Goal: Book appointment/travel/reservation

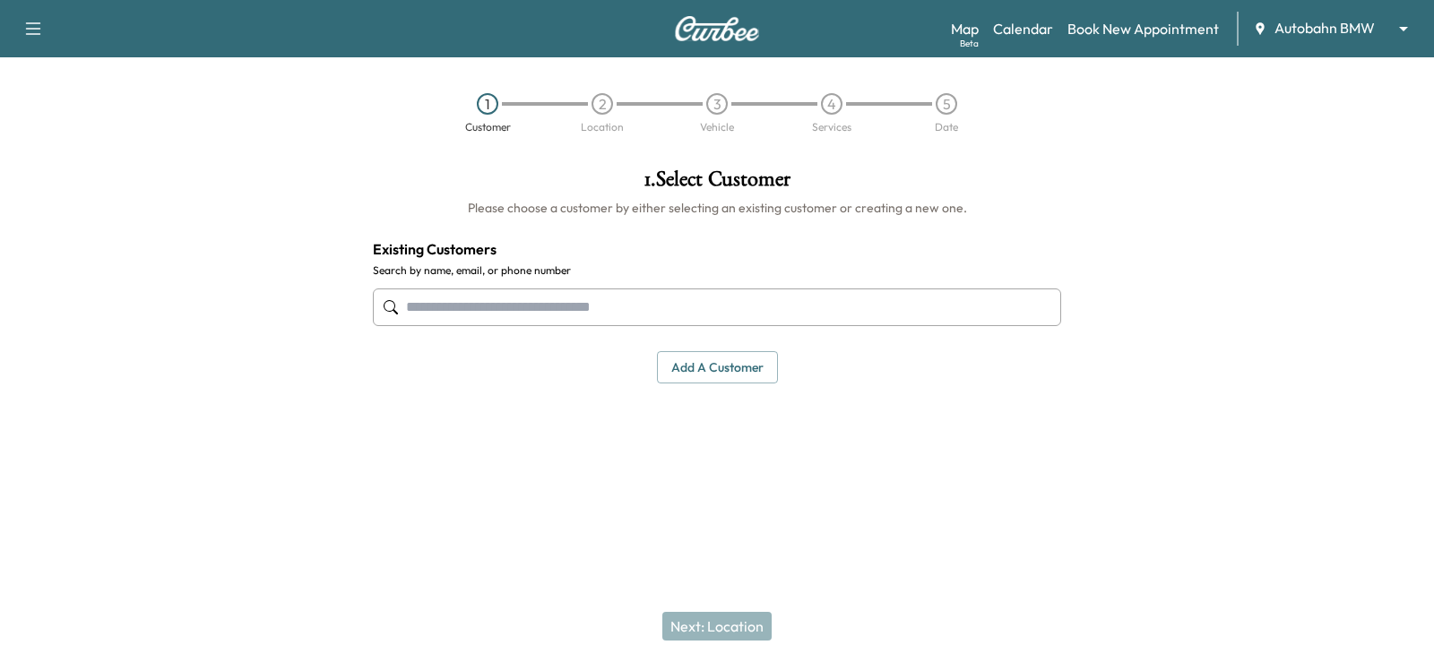
click at [465, 303] on input "text" at bounding box center [717, 308] width 688 height 38
paste input "**********"
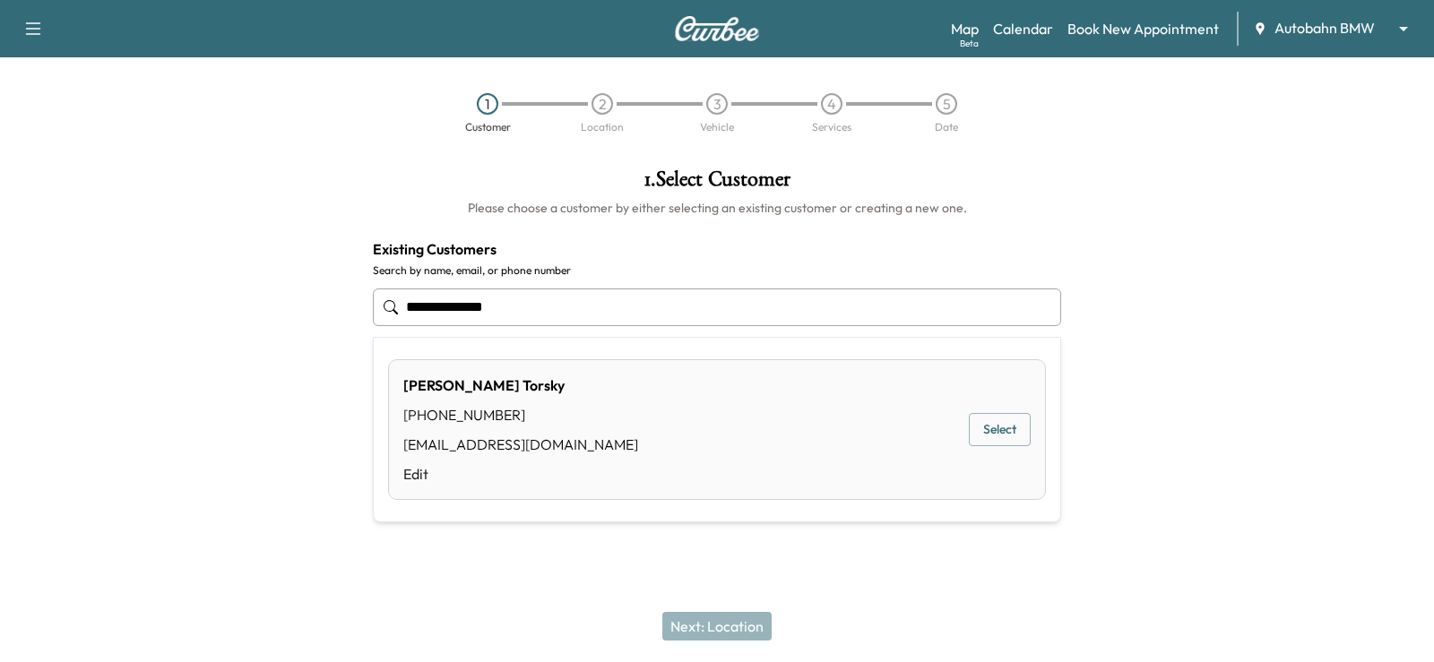
click at [1004, 426] on button "Select" at bounding box center [1000, 429] width 62 height 33
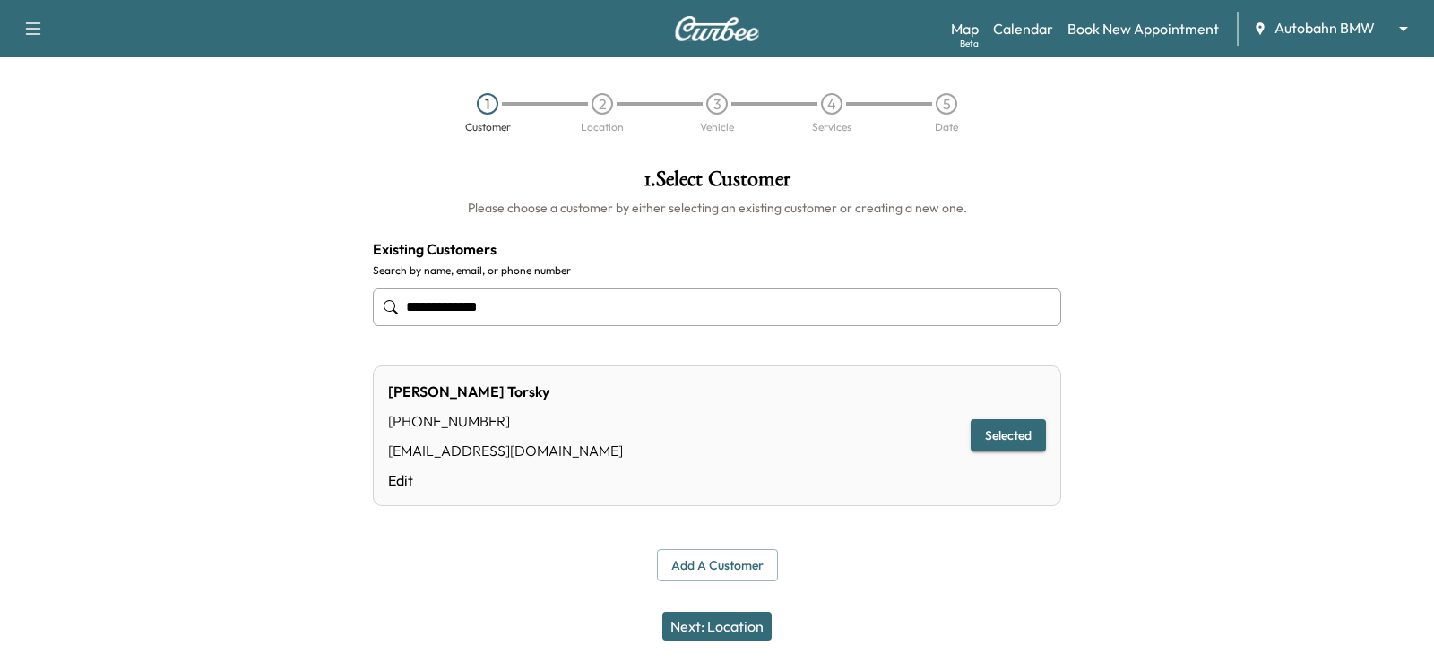
type input "**********"
click at [1298, 28] on body "**********" at bounding box center [717, 331] width 1434 height 662
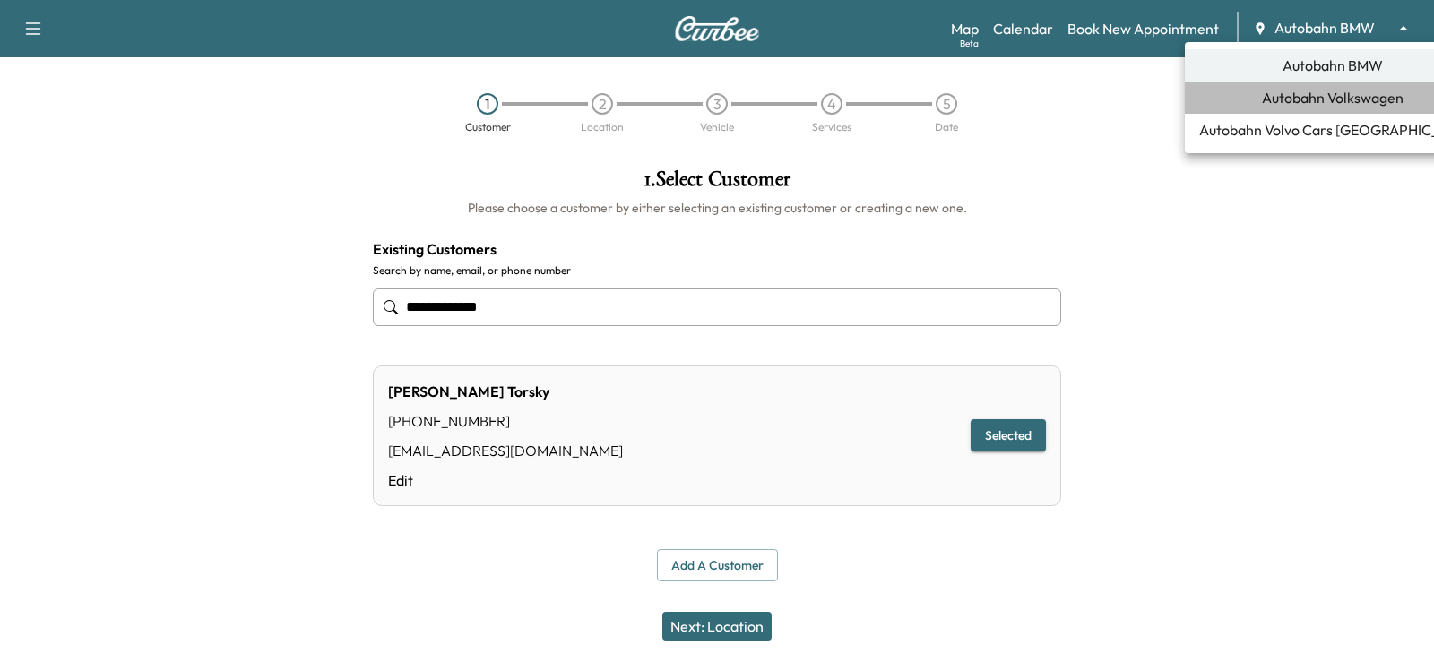
click at [1331, 101] on span "Autobahn Volkswagen" at bounding box center [1333, 98] width 142 height 22
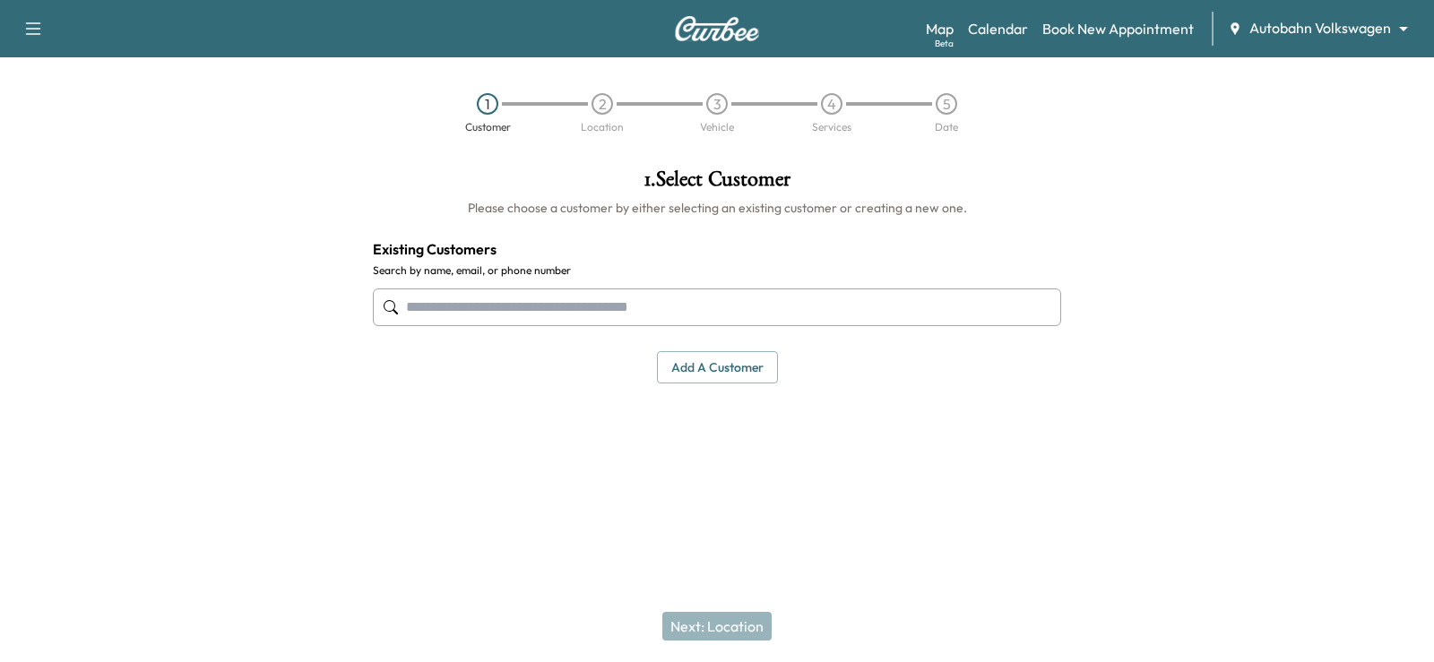
paste input "**********"
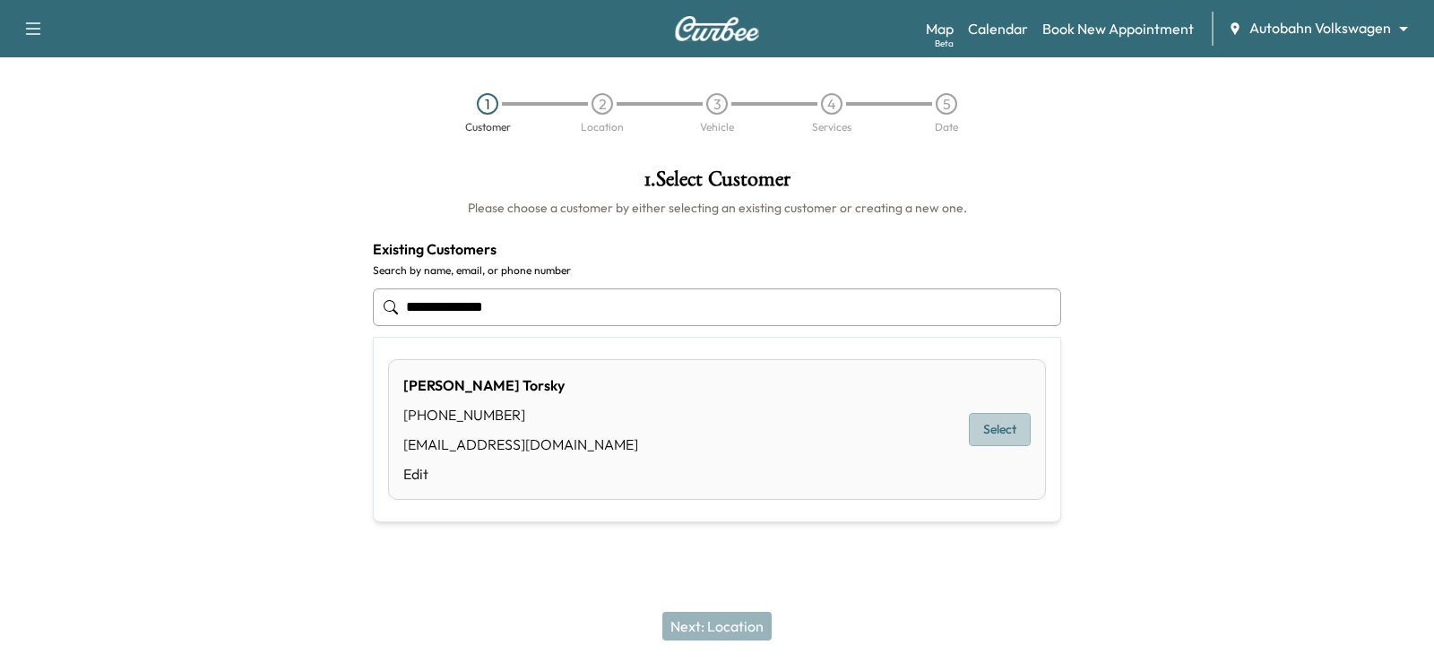
click at [997, 432] on button "Select" at bounding box center [1000, 429] width 62 height 33
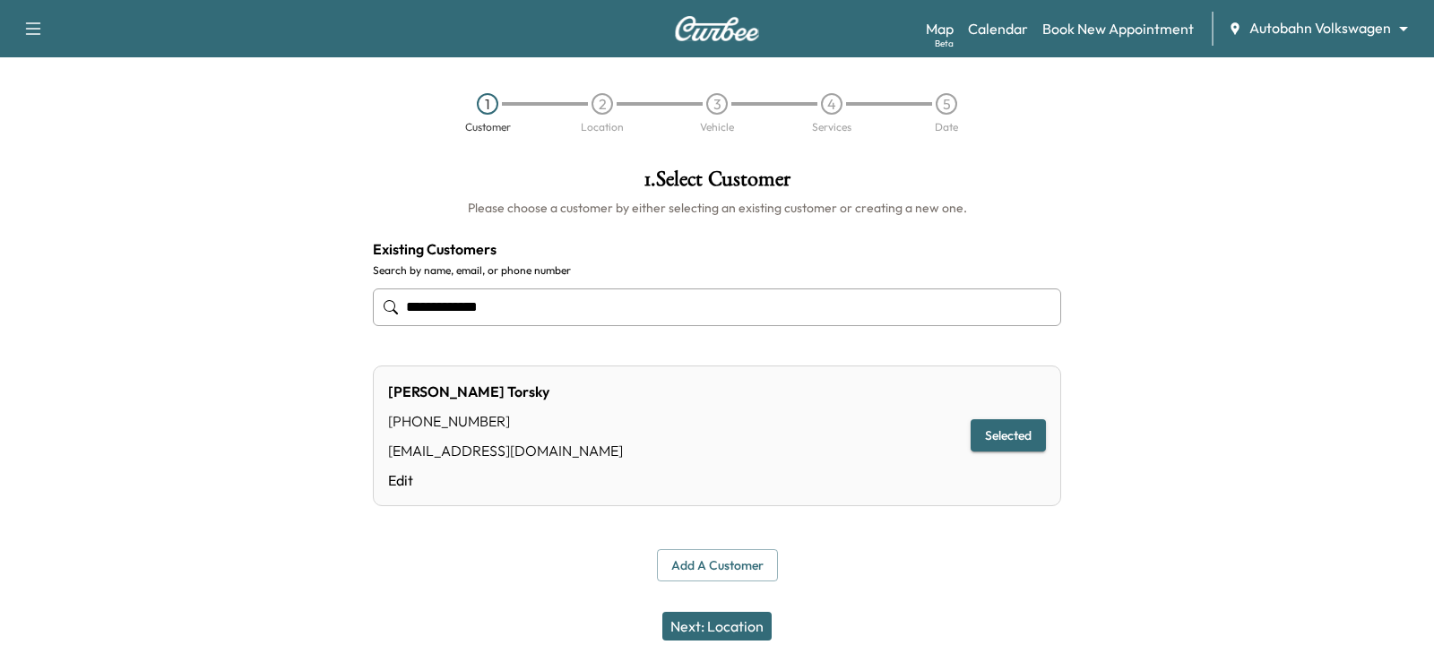
type input "**********"
click at [724, 625] on button "Next: Location" at bounding box center [716, 626] width 109 height 29
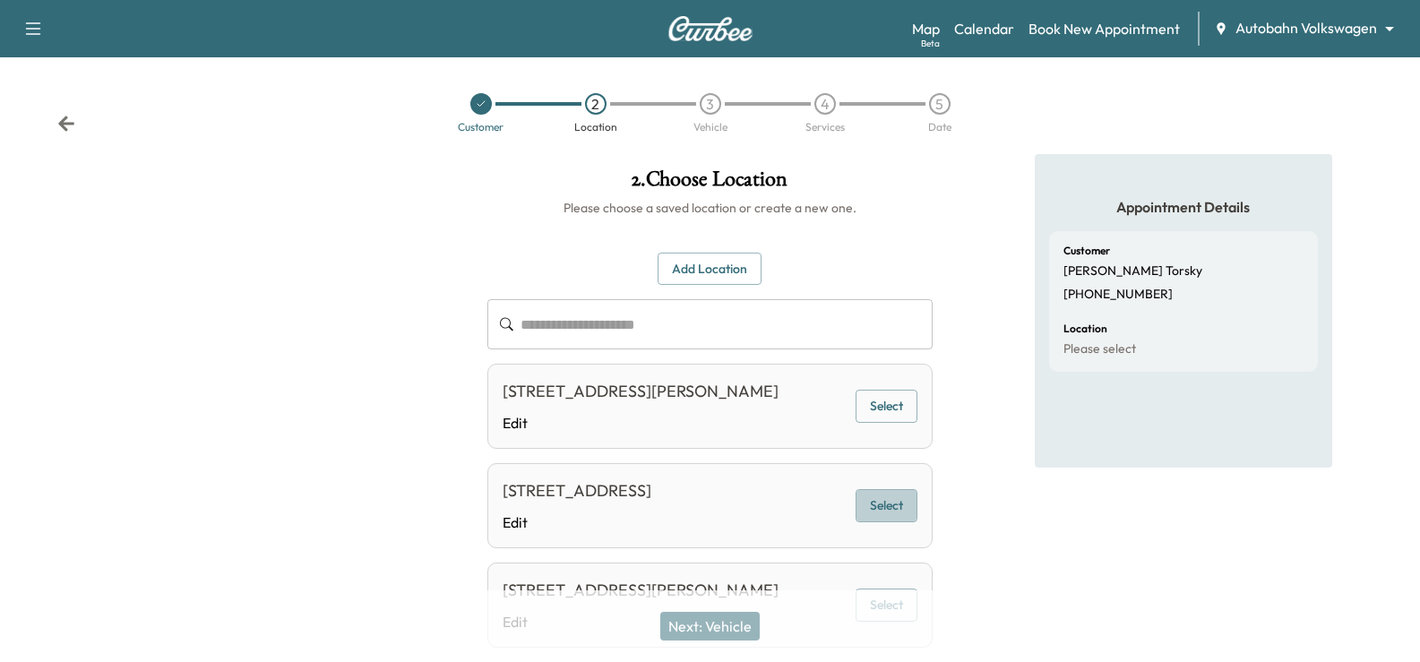
click at [890, 522] on button "Select" at bounding box center [887, 505] width 62 height 33
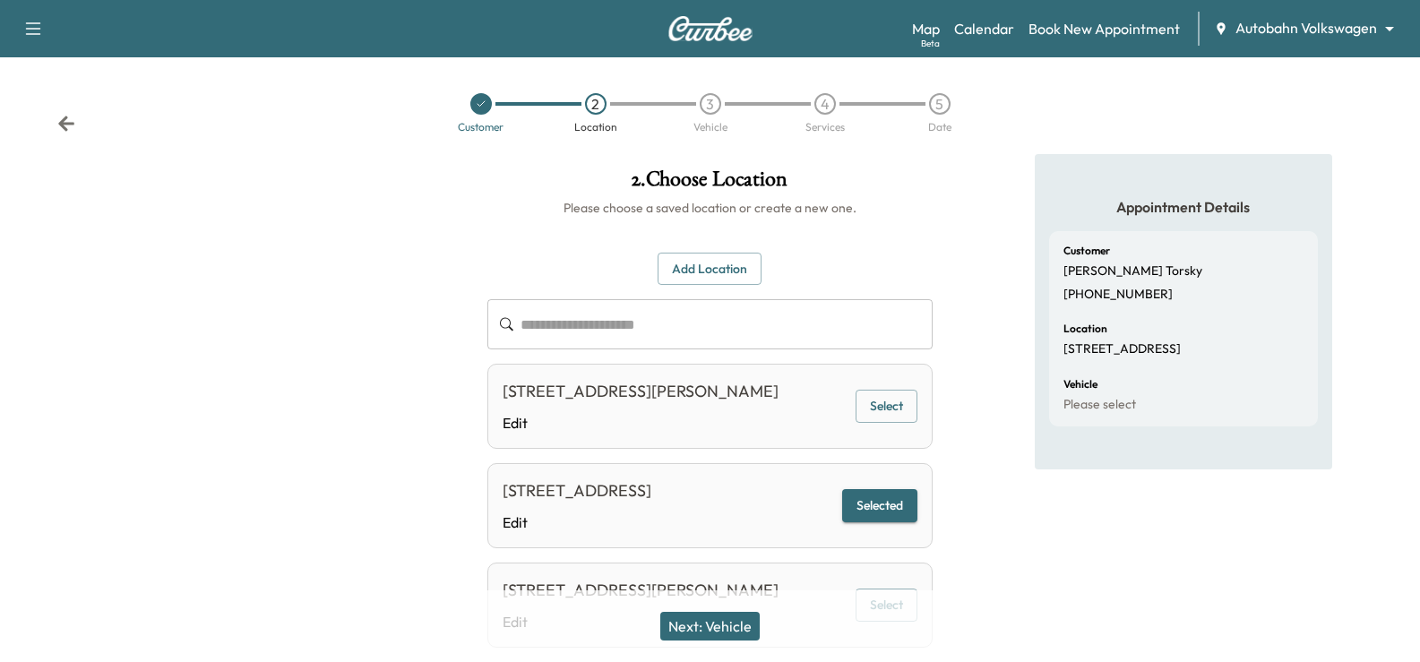
click at [717, 622] on button "Next: Vehicle" at bounding box center [709, 626] width 99 height 29
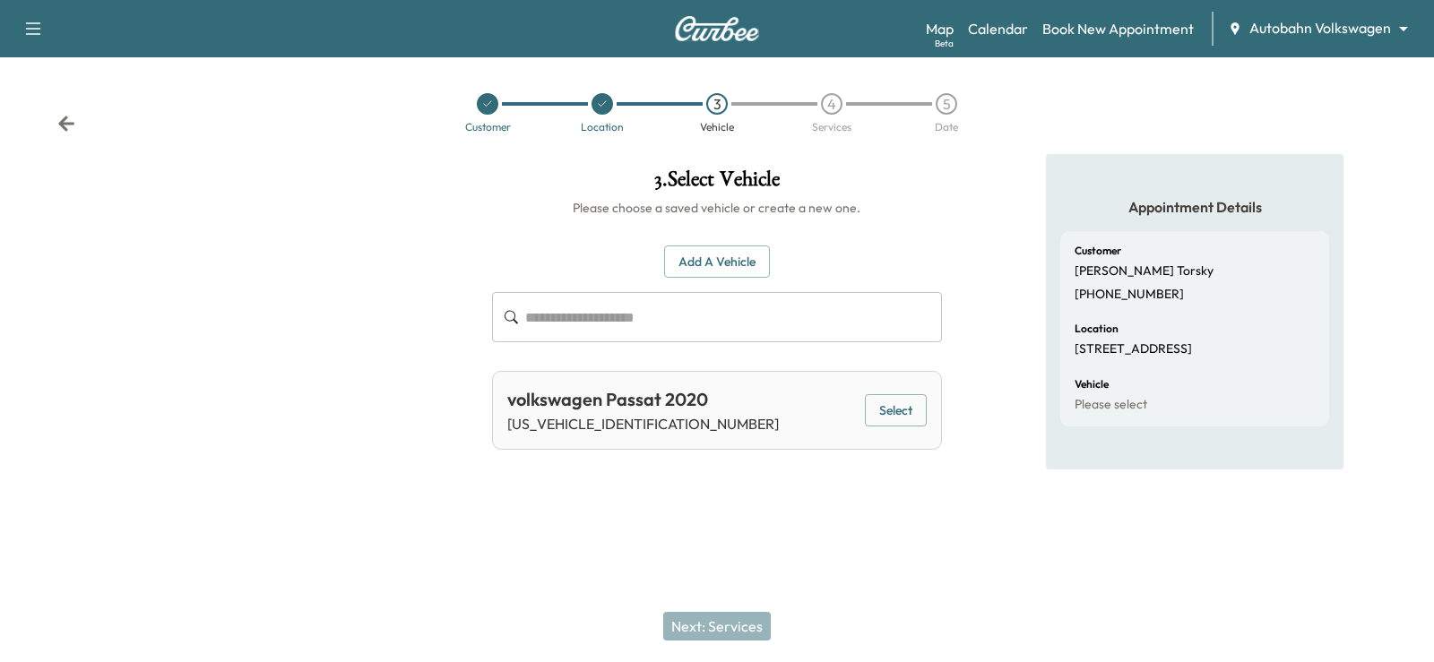
click at [895, 409] on button "Select" at bounding box center [896, 410] width 62 height 33
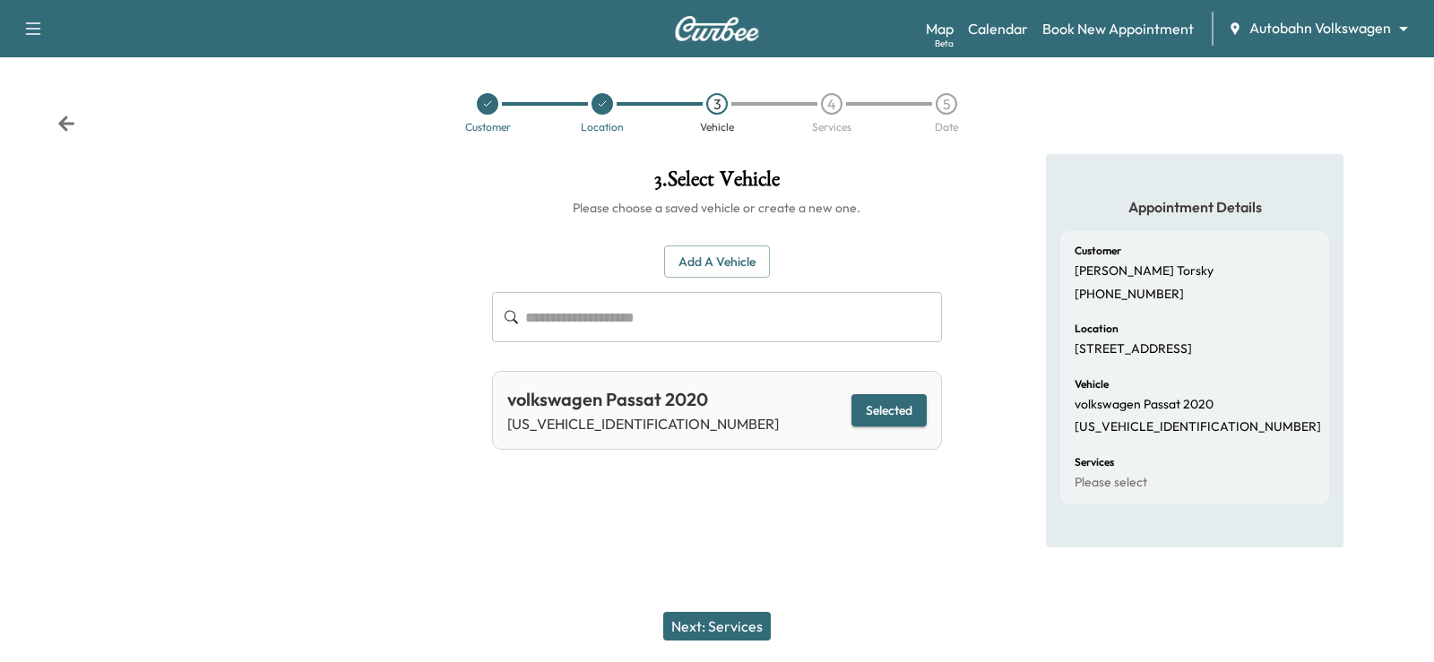
click at [737, 624] on button "Next: Services" at bounding box center [717, 626] width 108 height 29
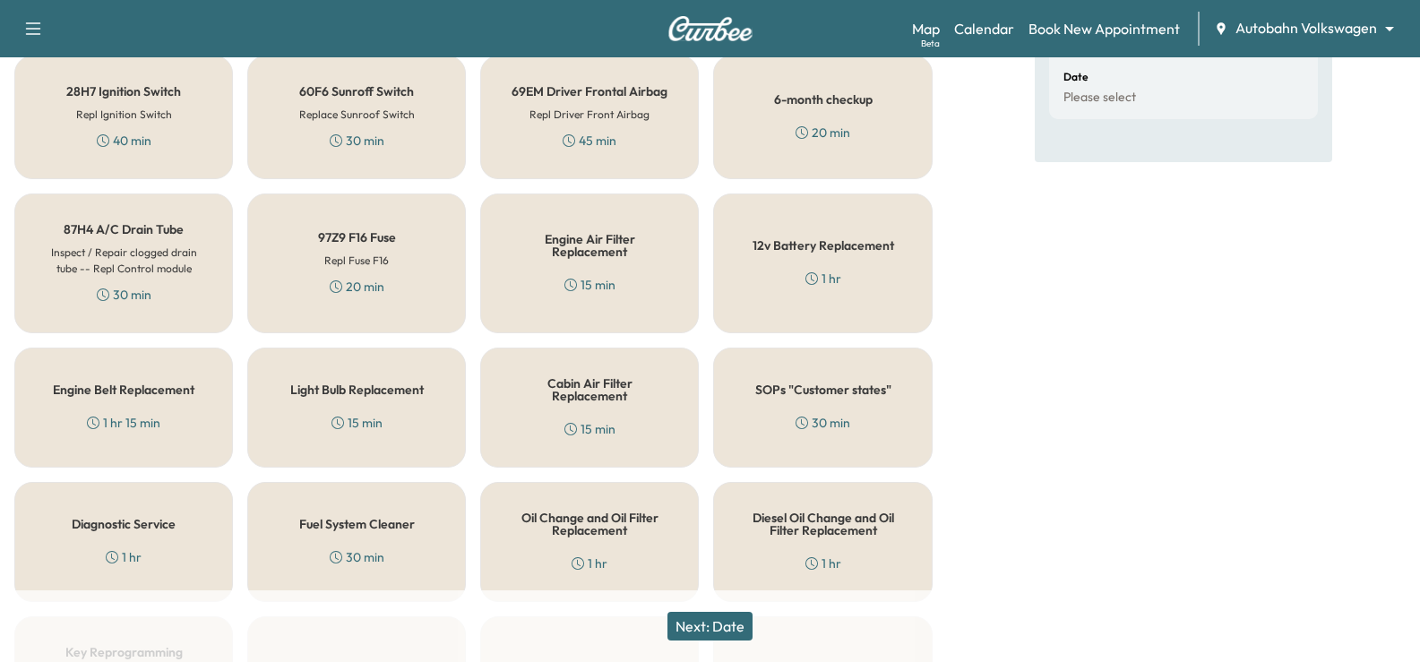
scroll to position [448, 0]
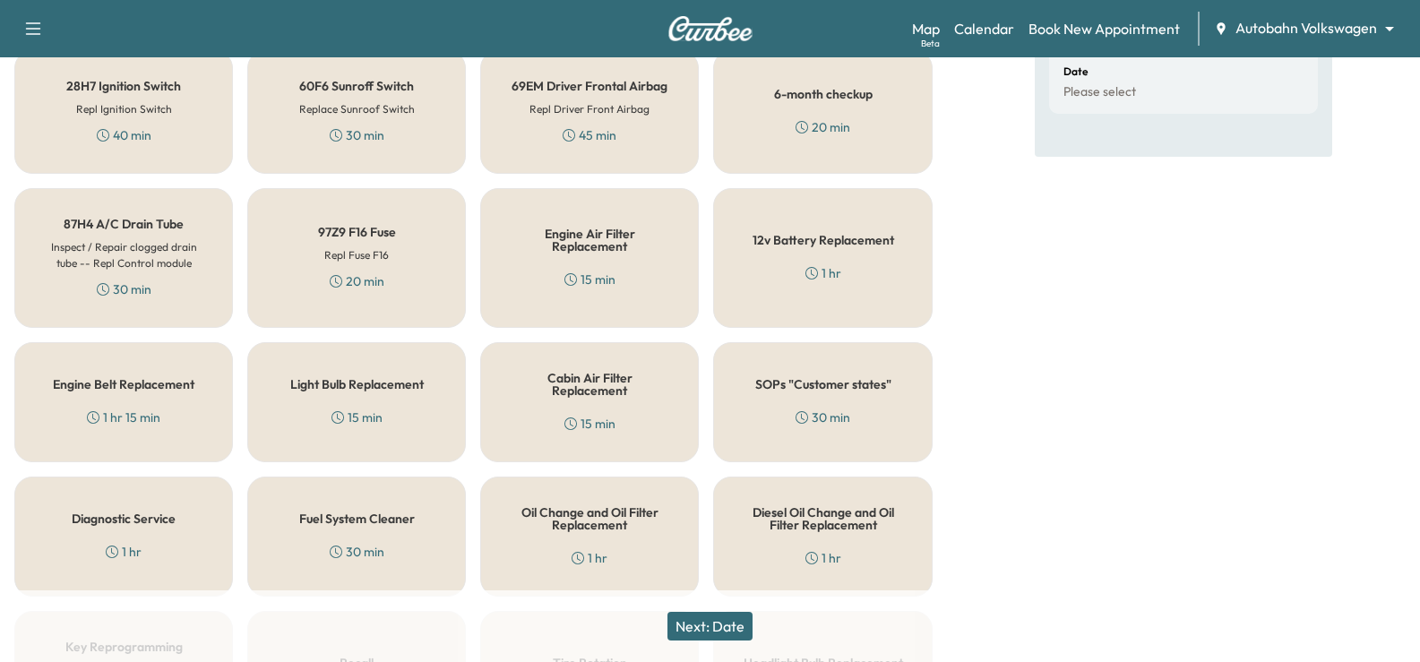
click at [620, 512] on h5 "Oil Change and Oil Filter Replacement" at bounding box center [589, 518] width 159 height 25
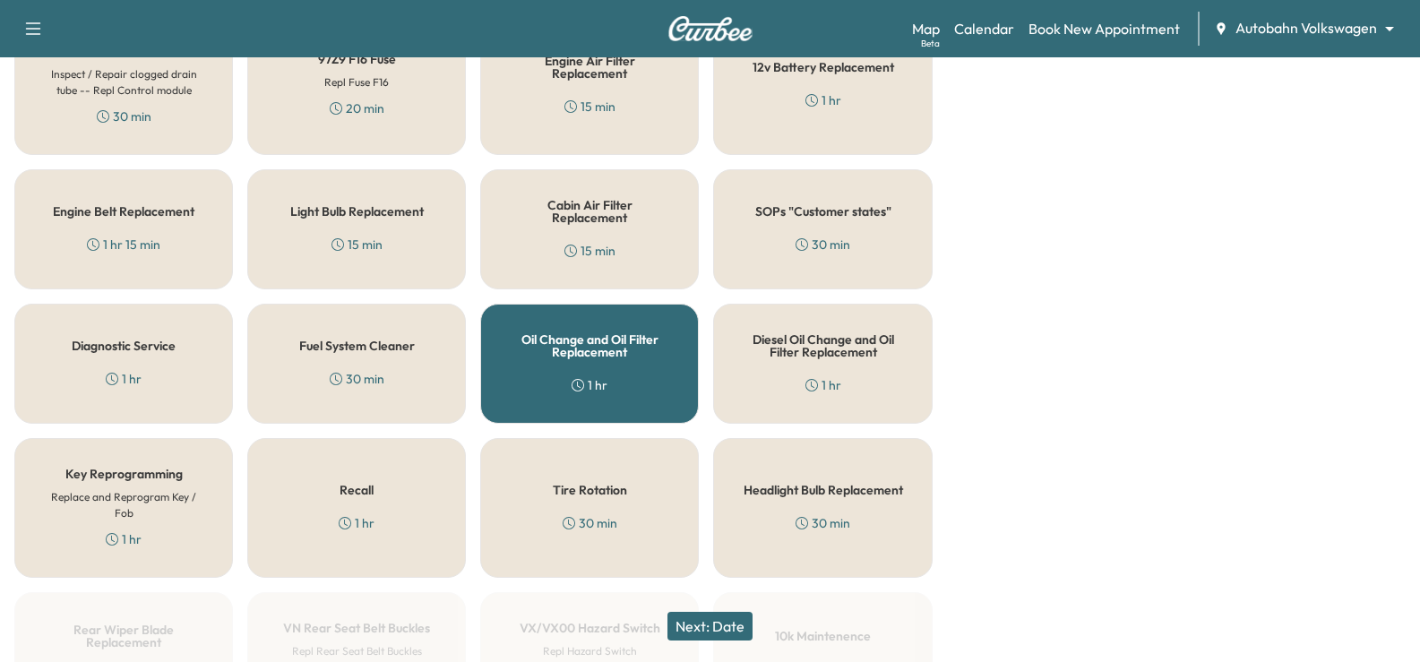
scroll to position [627, 0]
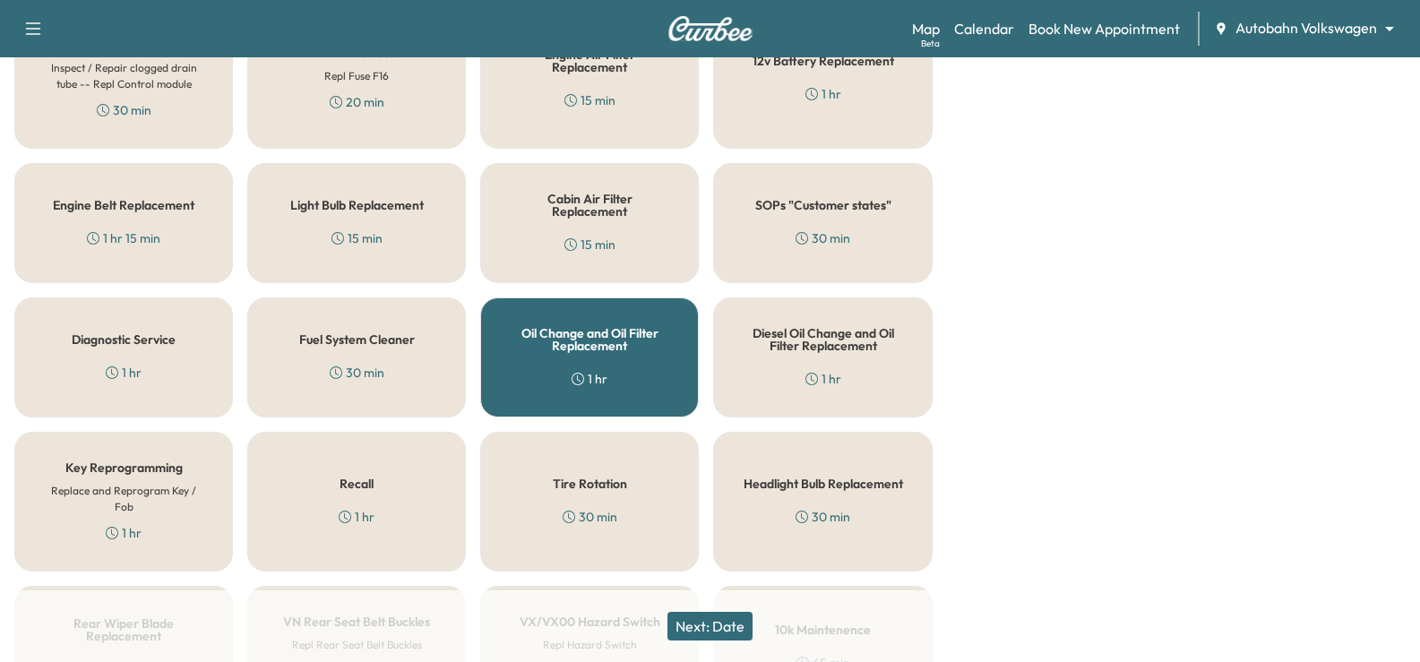
click at [728, 625] on button "Next: Date" at bounding box center [710, 626] width 85 height 29
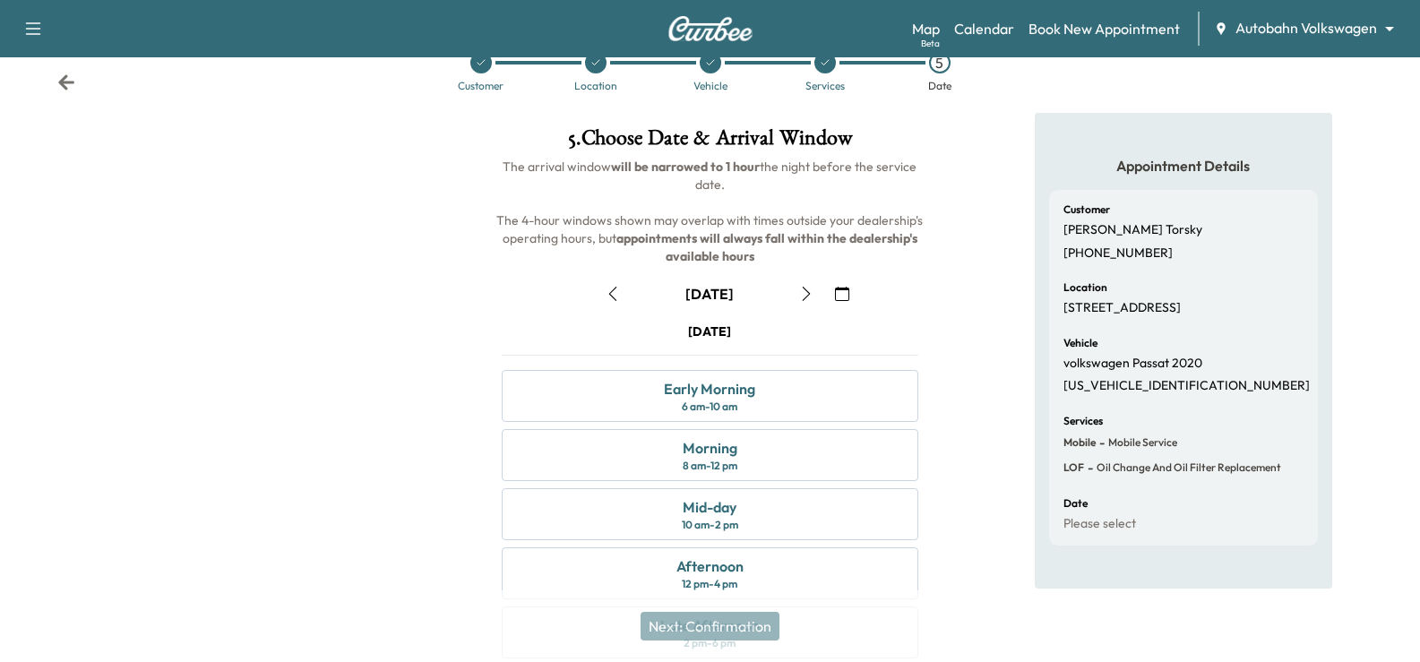
scroll to position [235, 0]
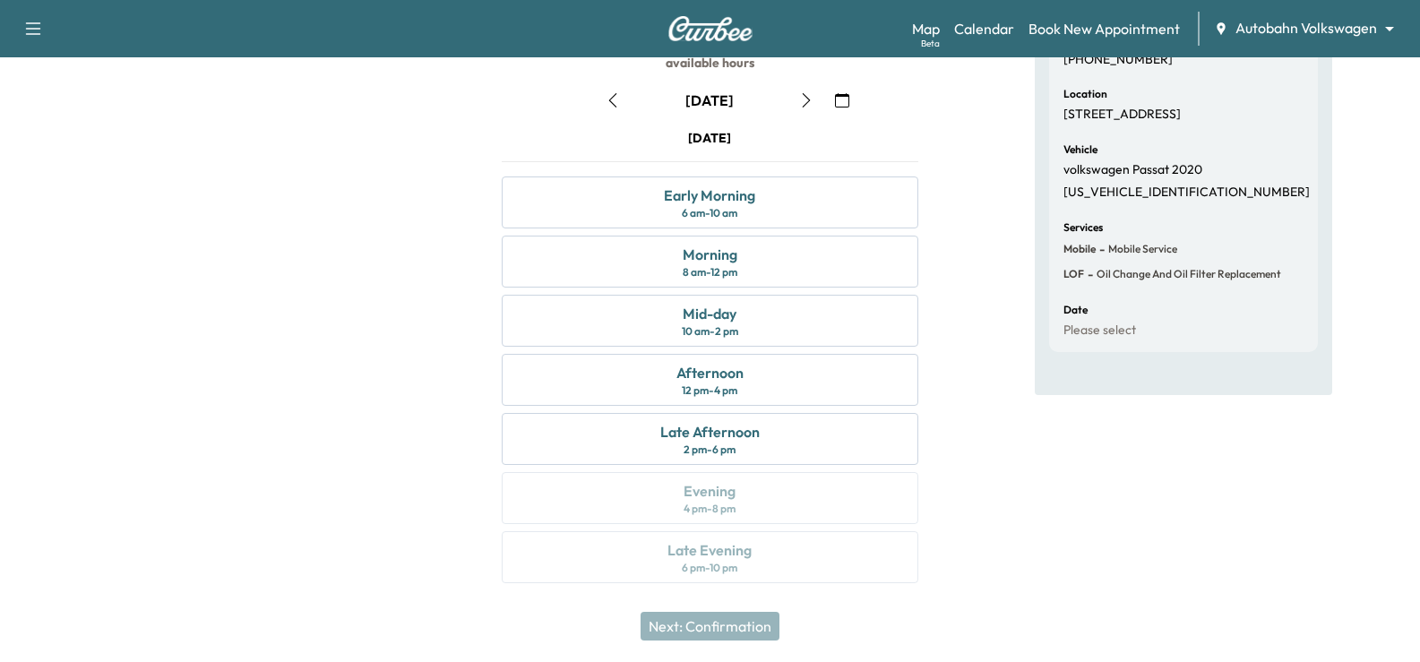
click at [806, 99] on icon "button" at bounding box center [806, 100] width 14 height 14
click at [807, 99] on icon "button" at bounding box center [806, 100] width 14 height 14
click at [840, 100] on icon "button" at bounding box center [842, 100] width 14 height 14
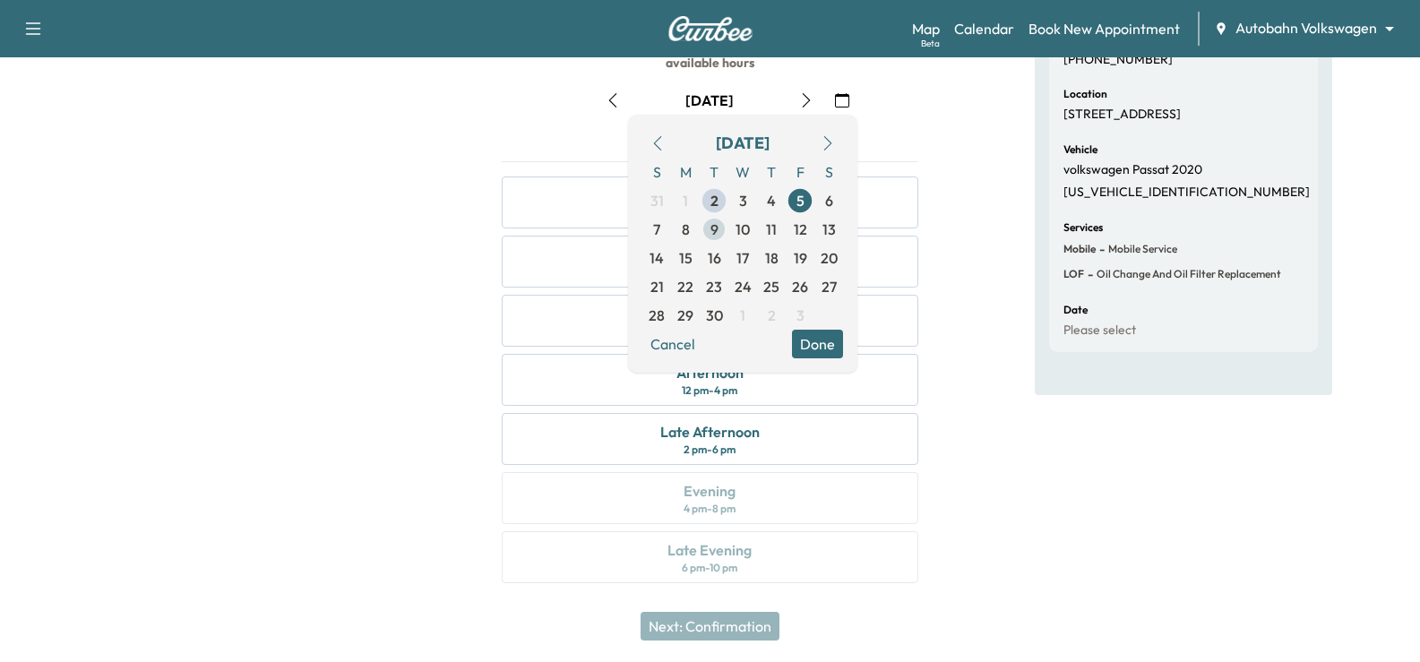
click at [713, 231] on span "9" at bounding box center [715, 230] width 8 height 22
click at [819, 344] on button "Done" at bounding box center [817, 344] width 51 height 29
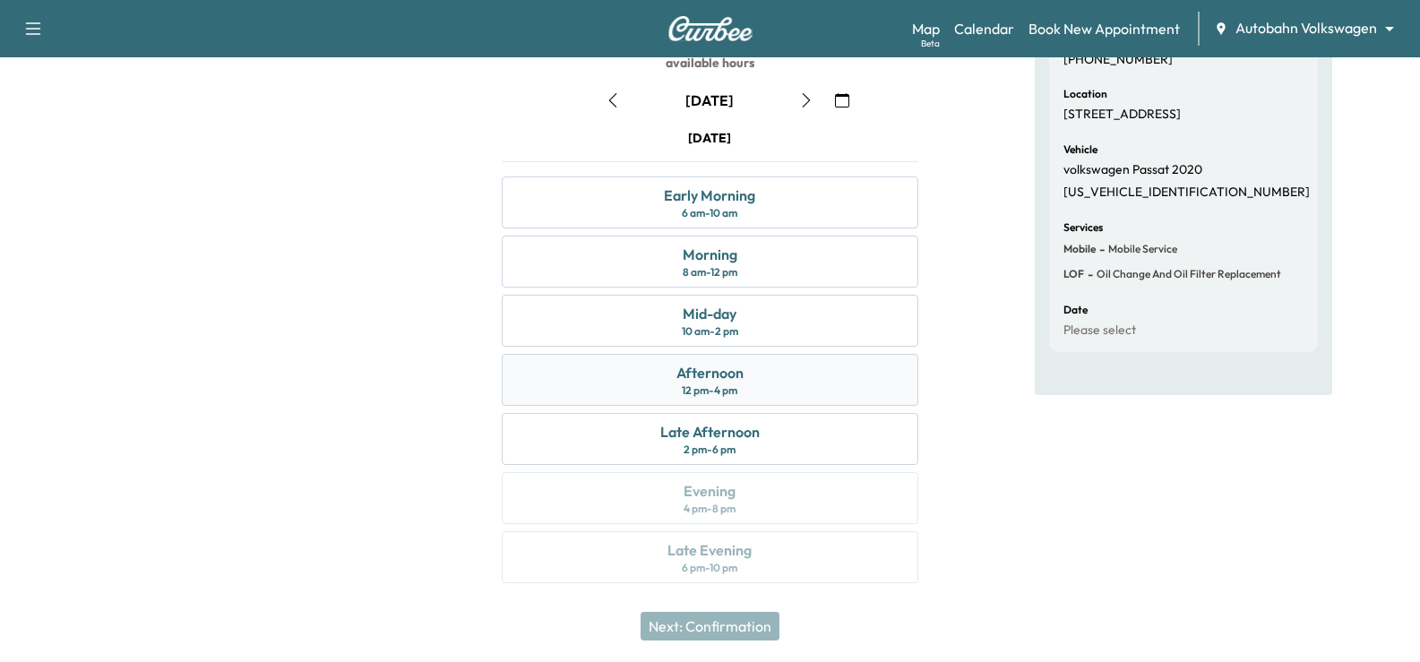
click at [605, 370] on div "Afternoon 12 pm - 4 pm" at bounding box center [710, 380] width 416 height 52
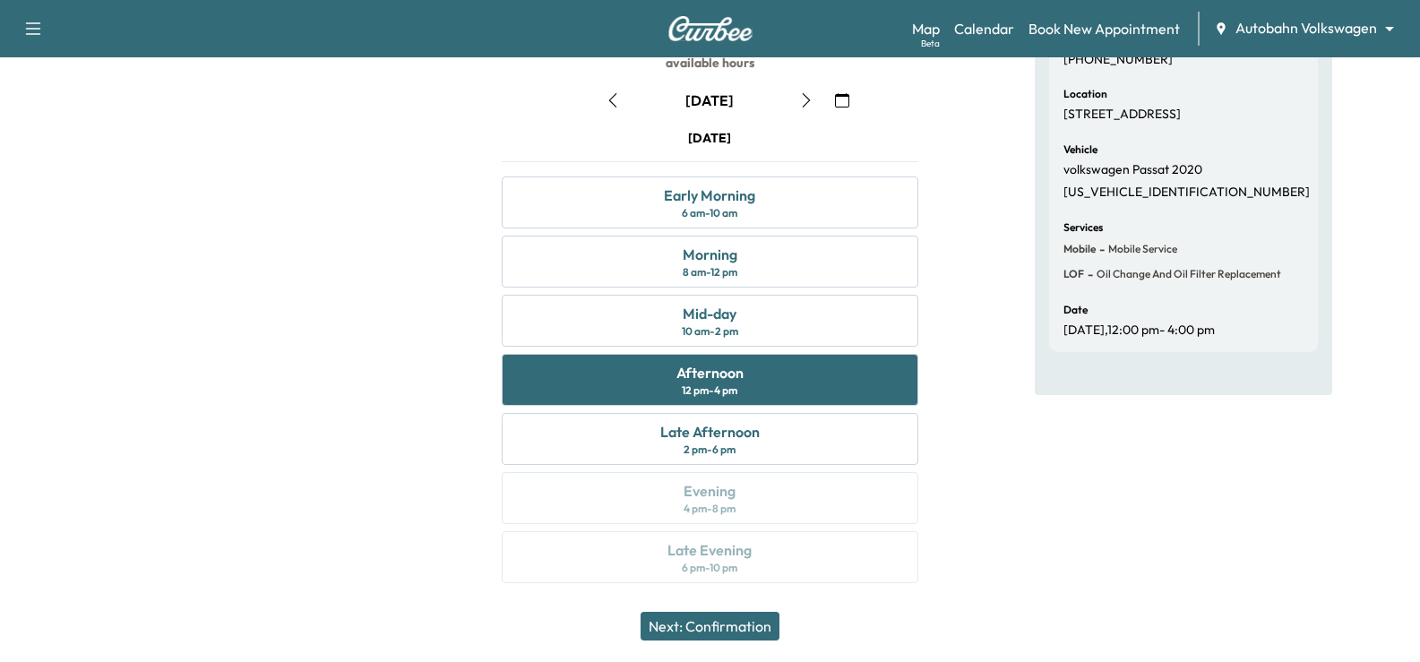
click at [713, 621] on button "Next: Confirmation" at bounding box center [710, 626] width 139 height 29
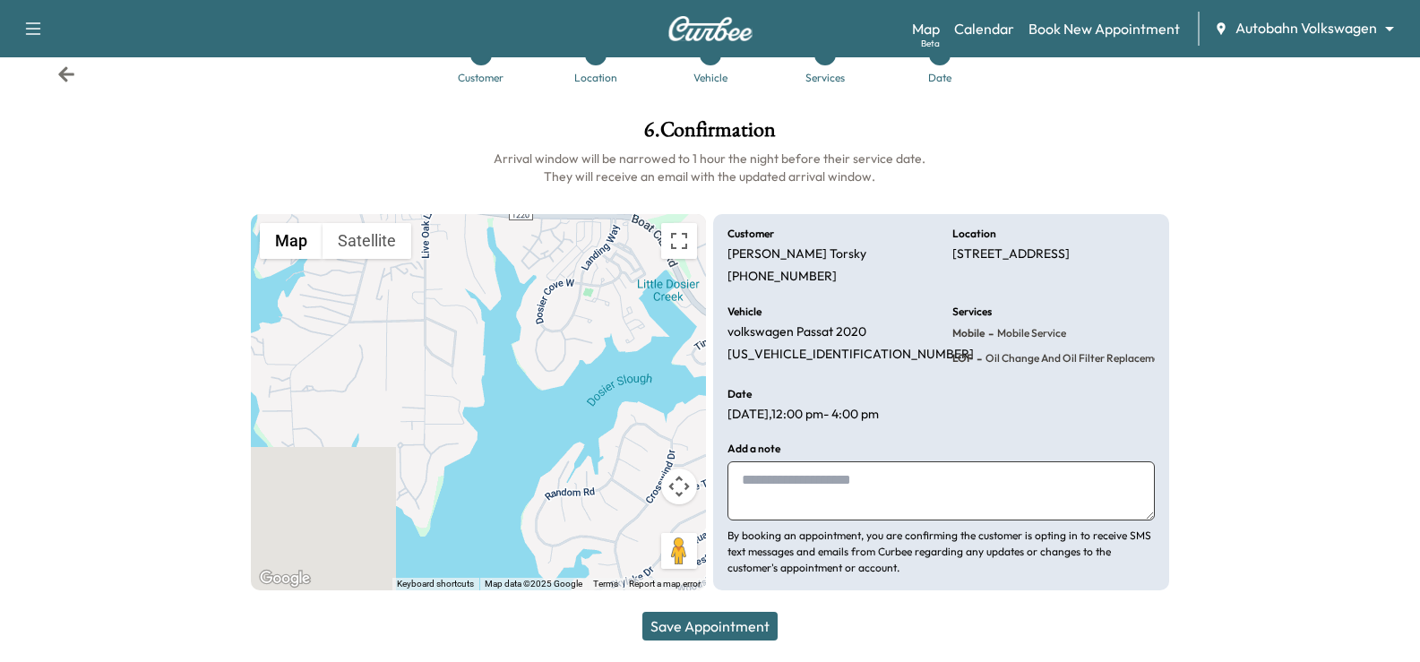
click at [804, 484] on textarea at bounding box center [941, 490] width 426 height 59
type textarea "**********"
click at [699, 625] on button "Save Appointment" at bounding box center [709, 626] width 135 height 29
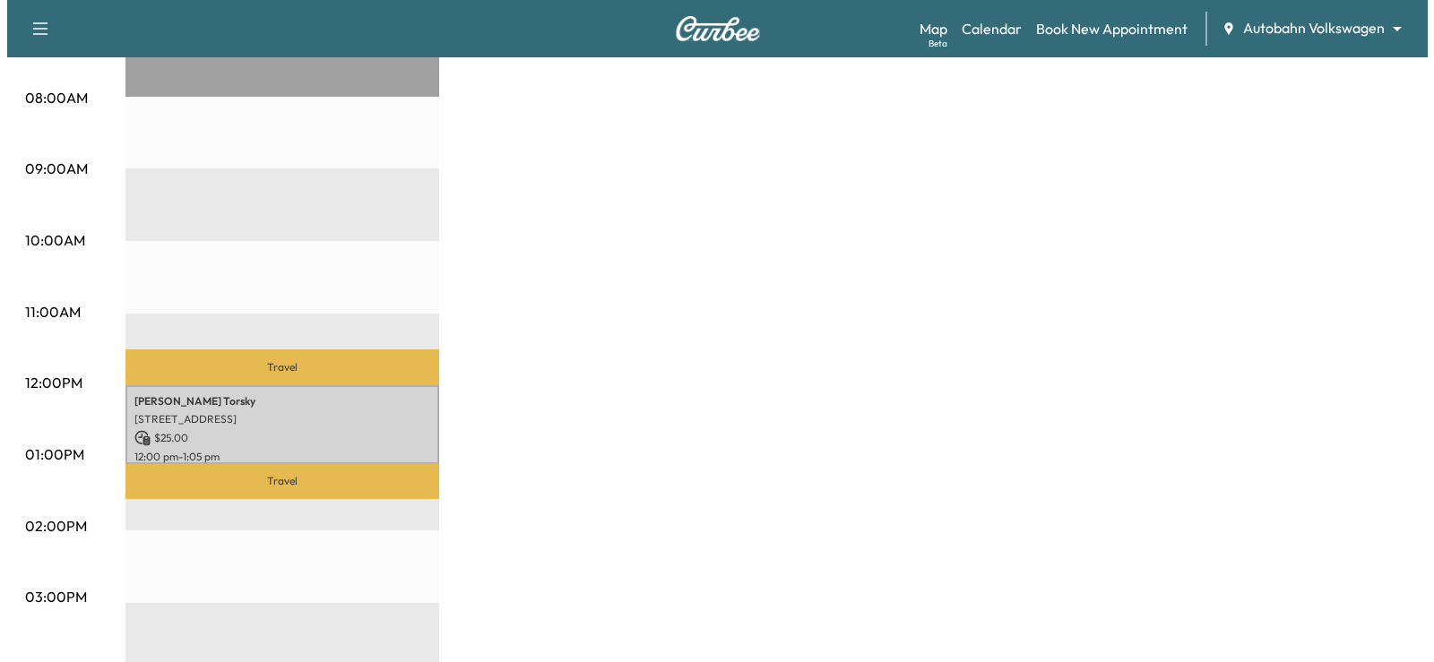
scroll to position [448, 0]
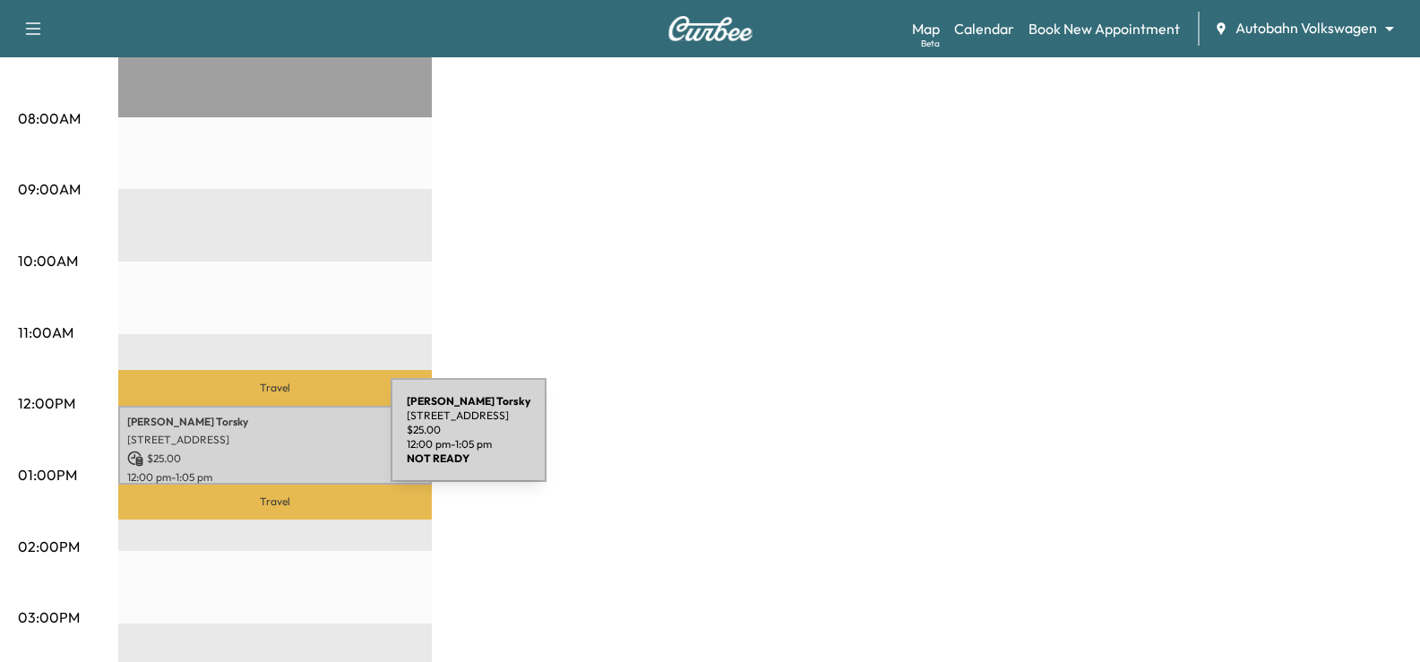
click at [256, 441] on p "[STREET_ADDRESS]" at bounding box center [275, 440] width 296 height 14
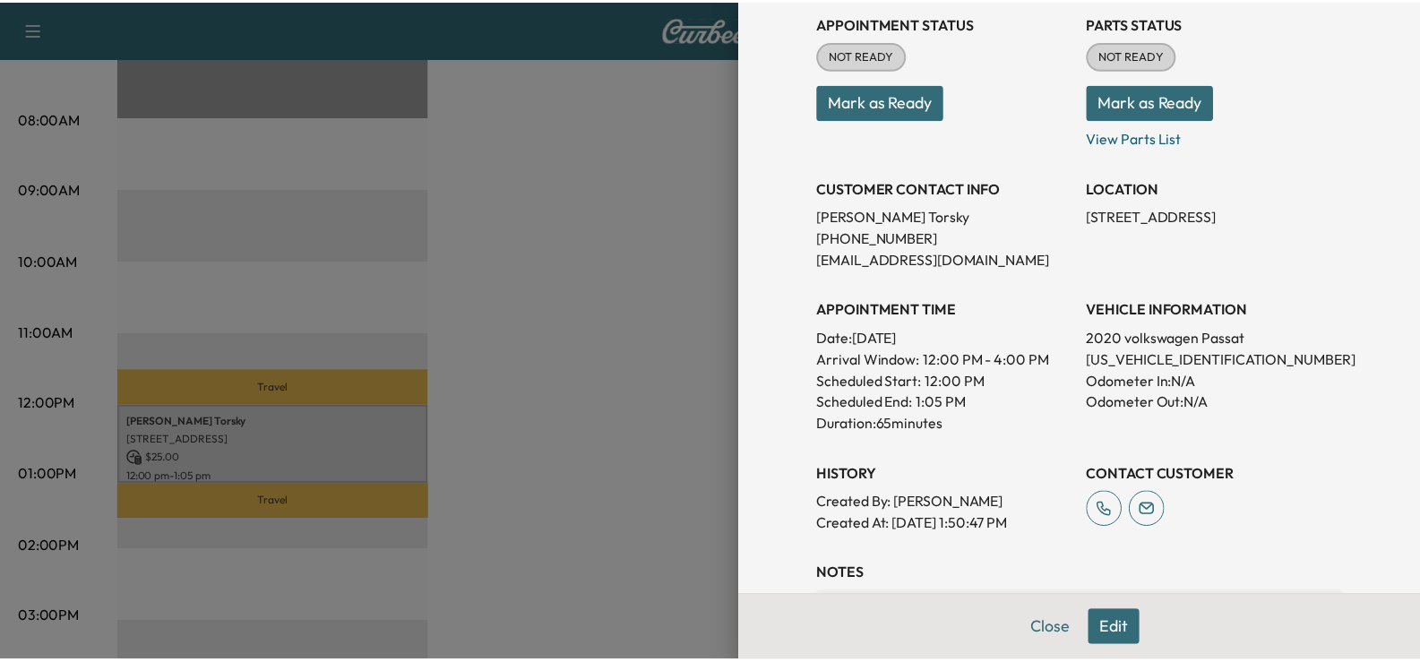
scroll to position [0, 0]
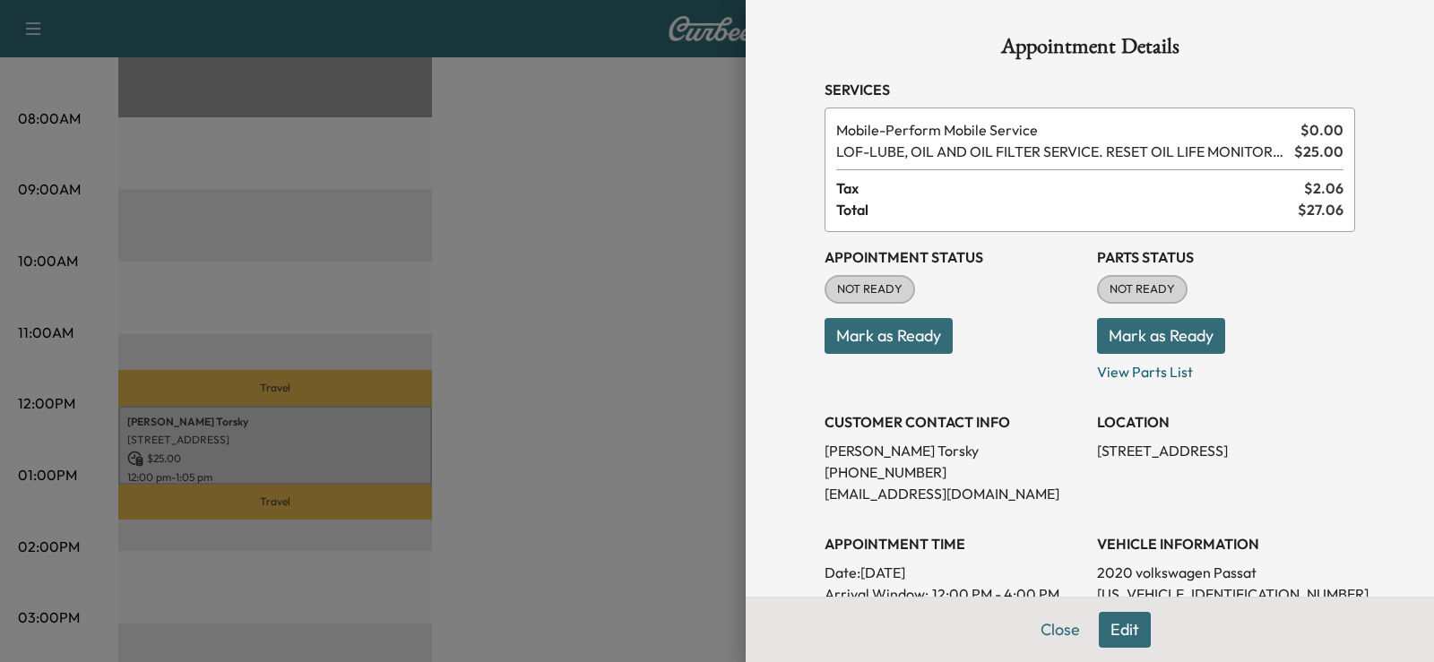
click at [655, 116] on div at bounding box center [717, 331] width 1434 height 662
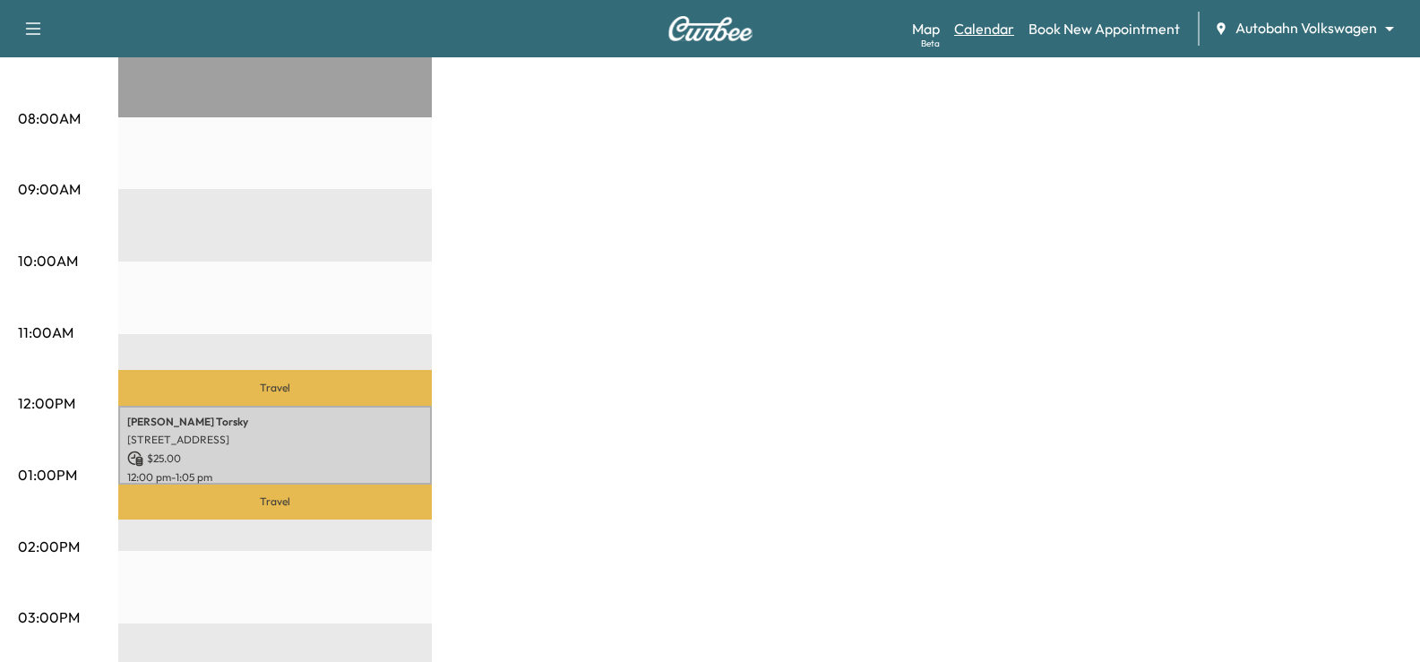
click at [986, 30] on link "Calendar" at bounding box center [984, 29] width 60 height 22
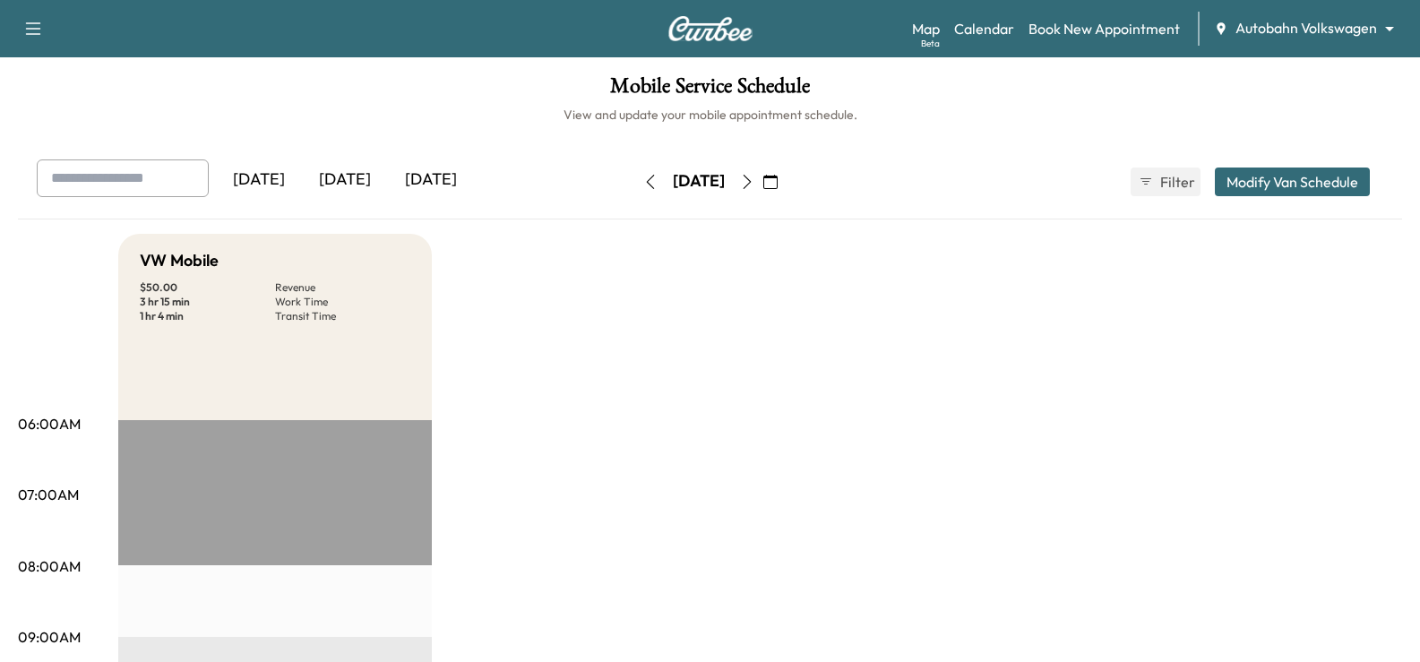
click at [778, 178] on icon "button" at bounding box center [770, 182] width 14 height 14
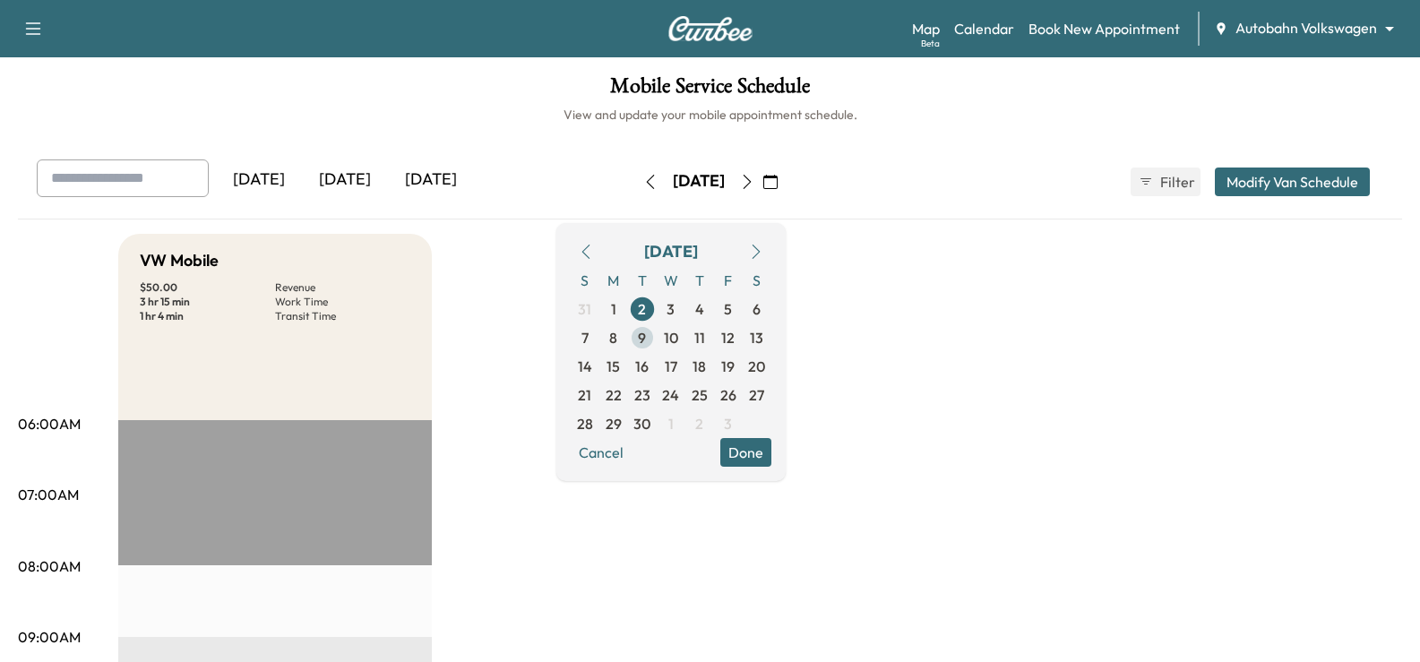
click at [646, 333] on span "9" at bounding box center [642, 338] width 8 height 22
click at [771, 453] on button "Done" at bounding box center [745, 452] width 51 height 29
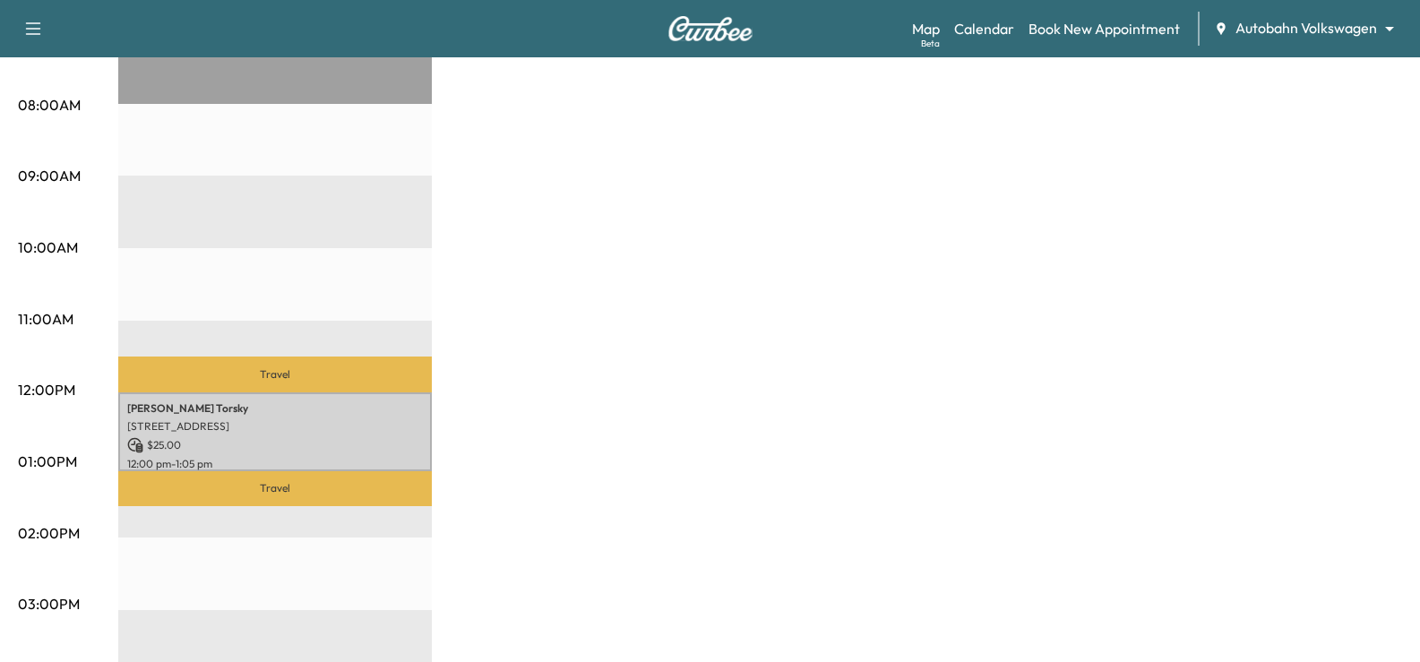
scroll to position [269, 0]
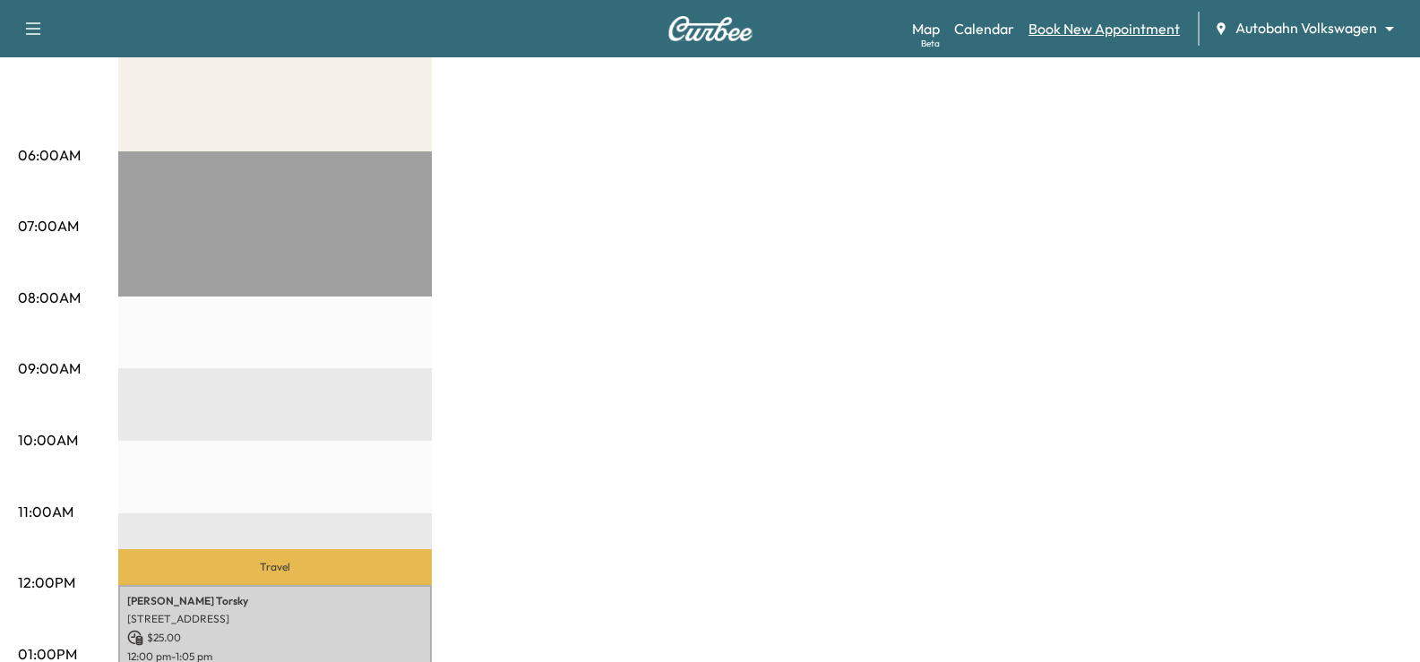
click at [1106, 31] on link "Book New Appointment" at bounding box center [1104, 29] width 151 height 22
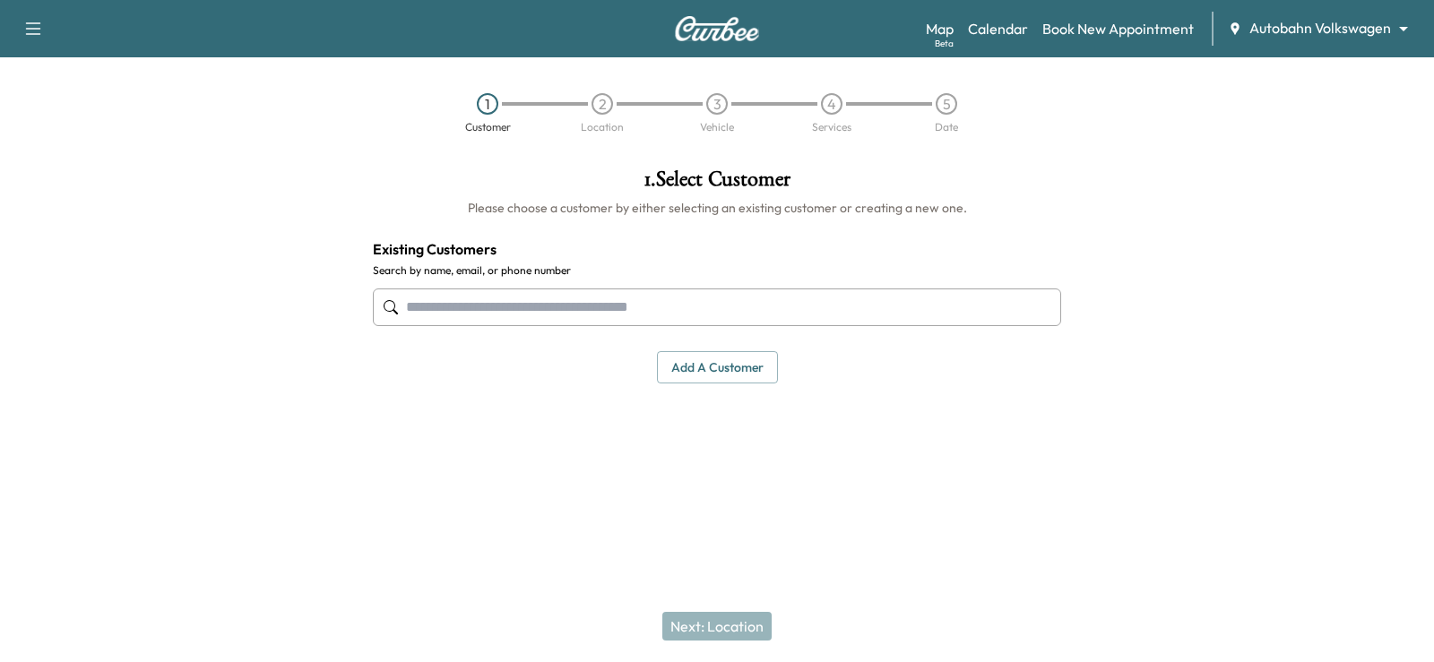
click at [448, 301] on input "text" at bounding box center [717, 308] width 688 height 38
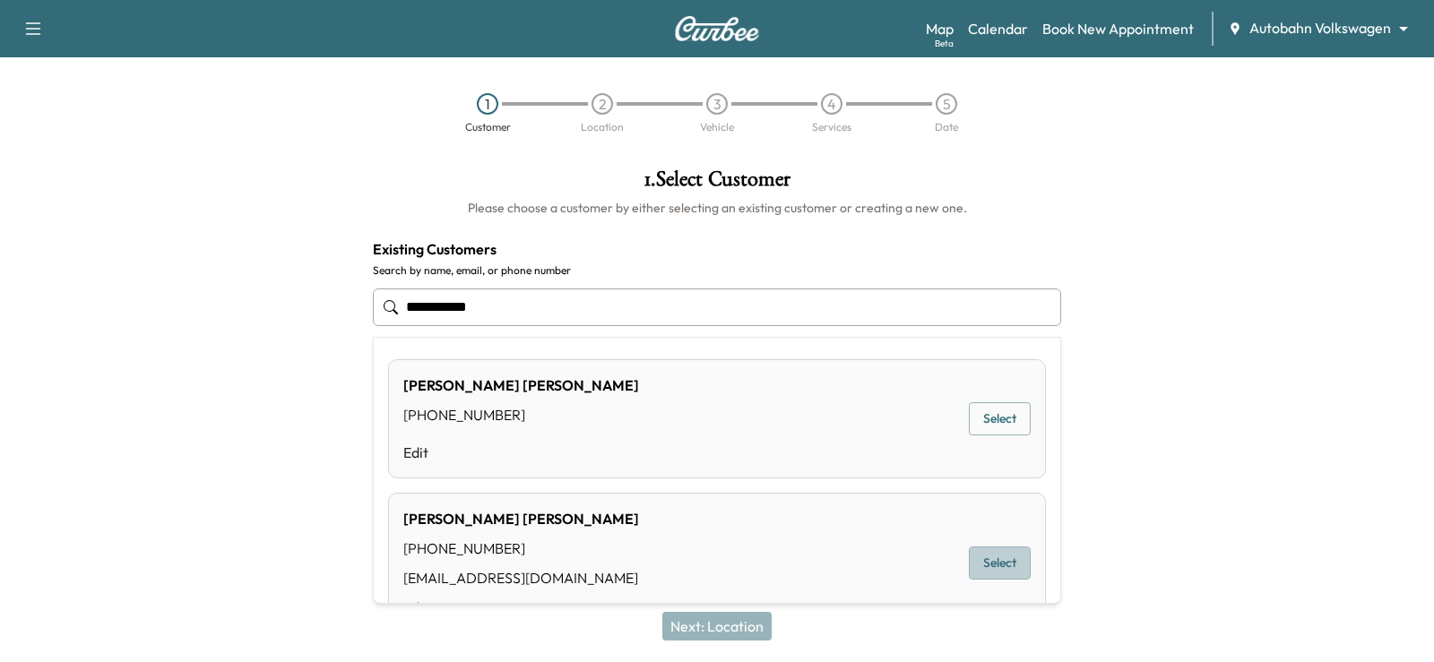
click at [984, 564] on button "Select" at bounding box center [1000, 563] width 62 height 33
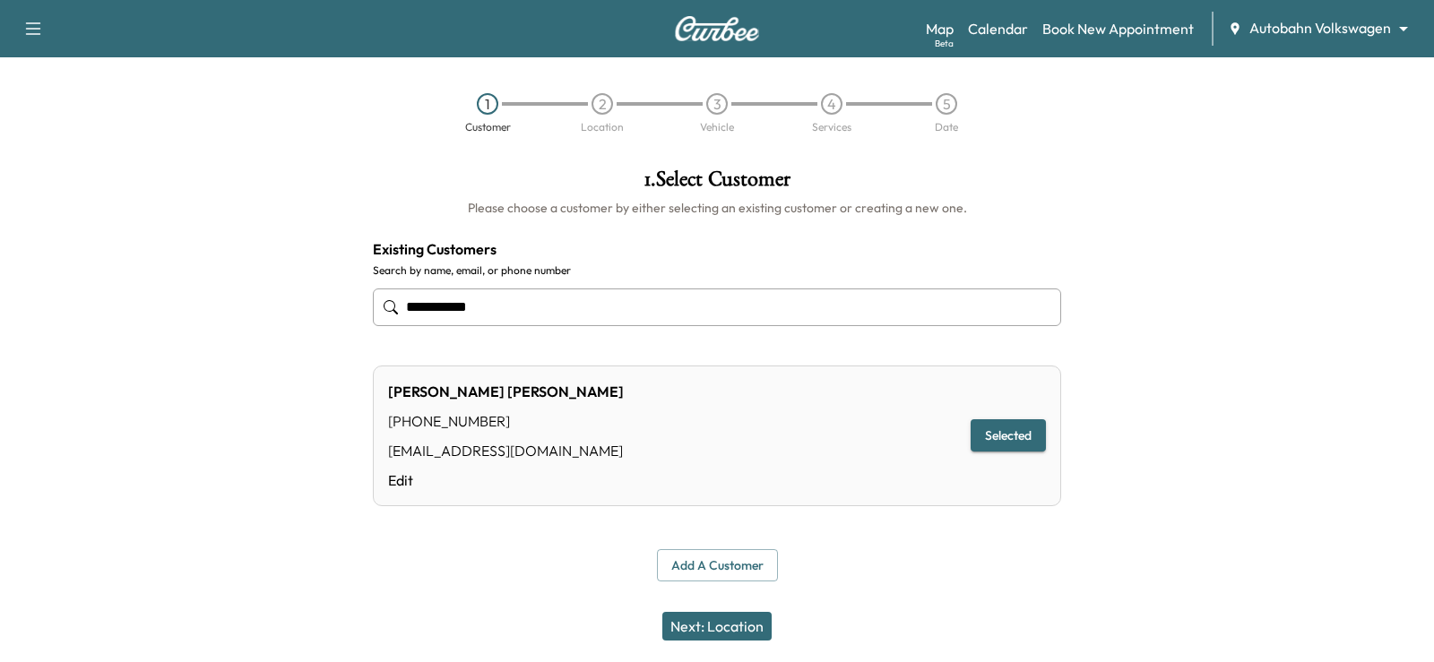
type input "**********"
click at [746, 623] on button "Next: Location" at bounding box center [716, 626] width 109 height 29
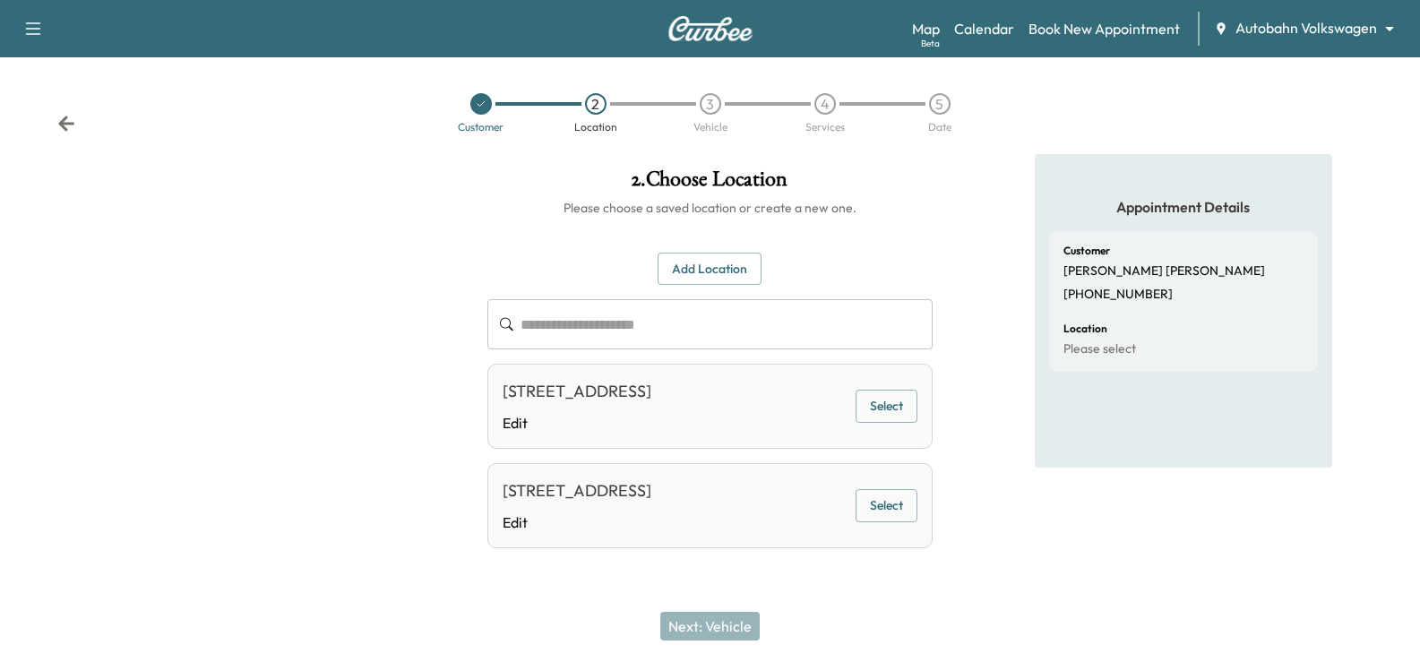
click at [886, 416] on button "Select" at bounding box center [887, 406] width 62 height 33
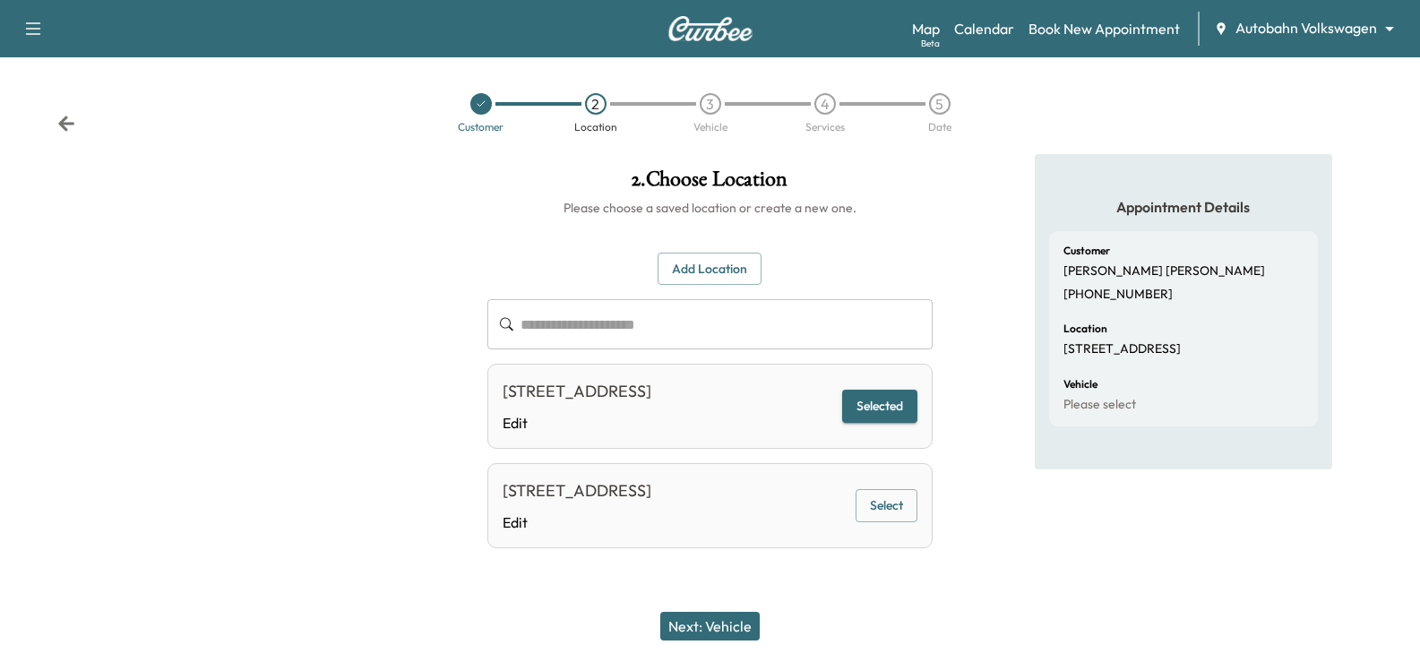
click at [737, 631] on button "Next: Vehicle" at bounding box center [709, 626] width 99 height 29
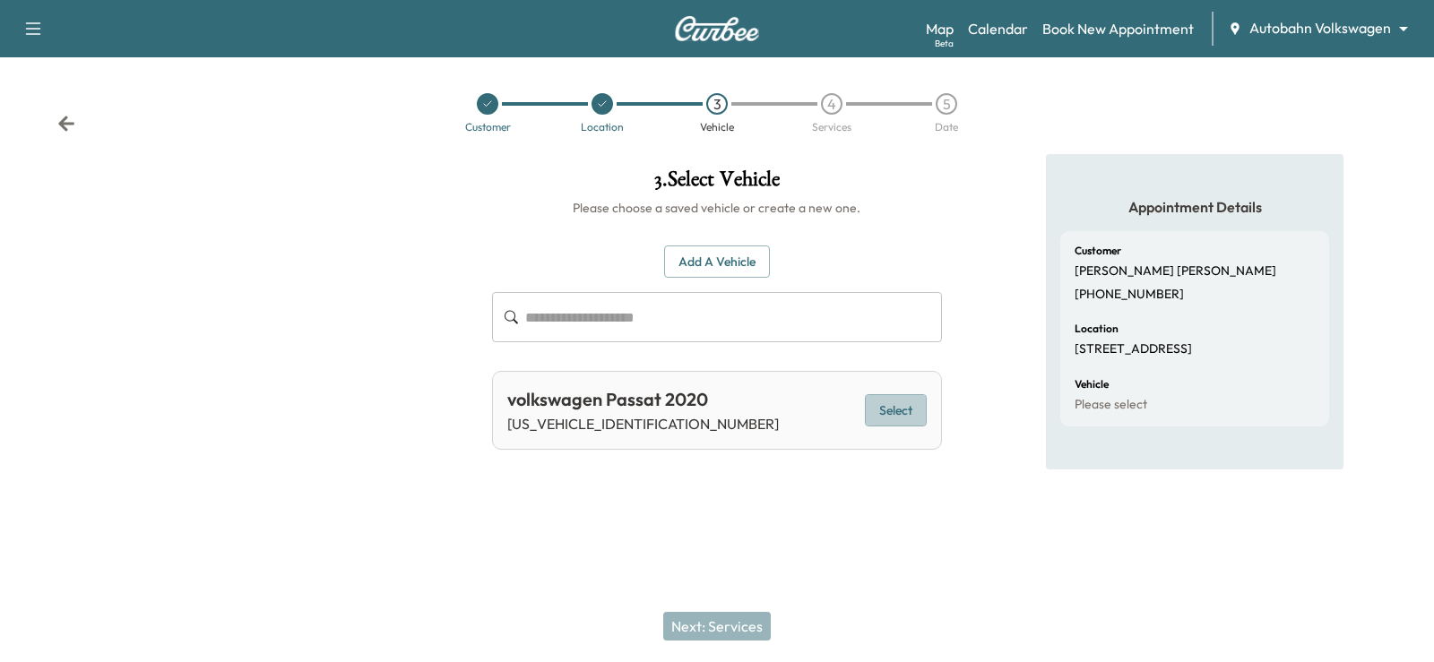
click at [896, 408] on button "Select" at bounding box center [896, 410] width 62 height 33
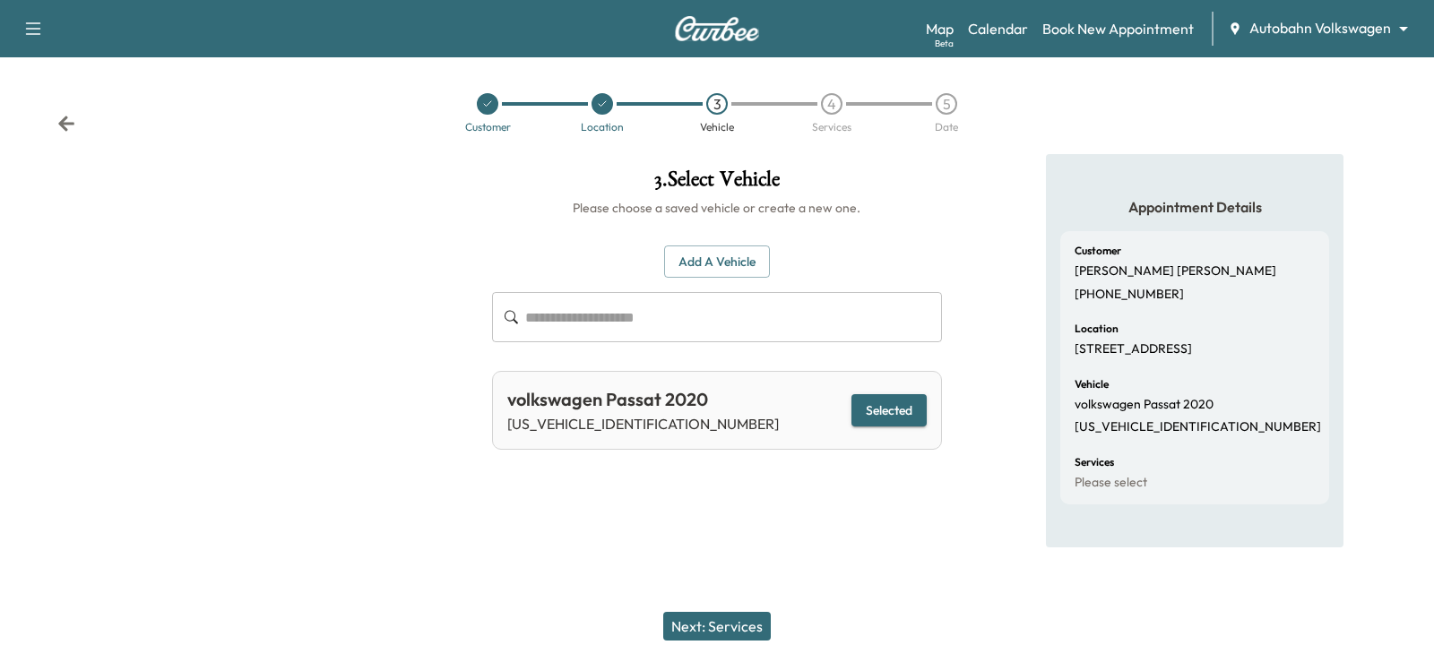
click at [737, 630] on button "Next: Services" at bounding box center [717, 626] width 108 height 29
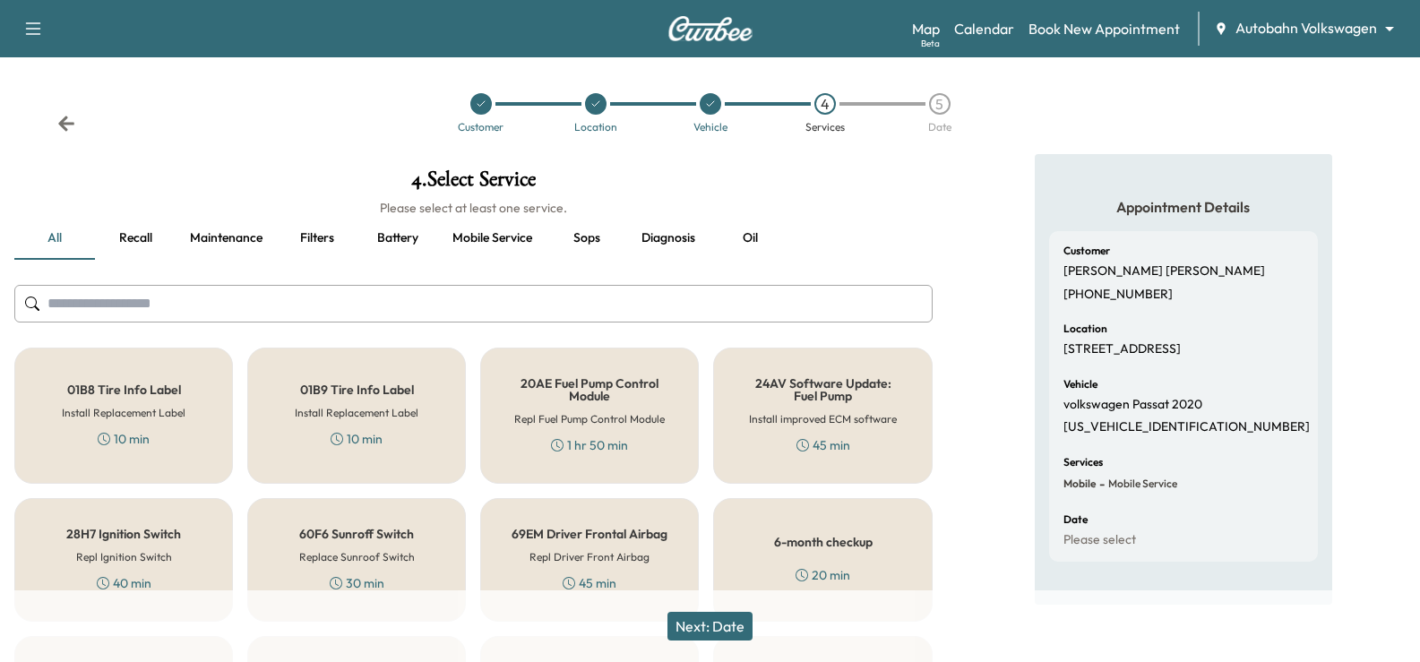
click at [252, 237] on button "Maintenance" at bounding box center [226, 238] width 101 height 43
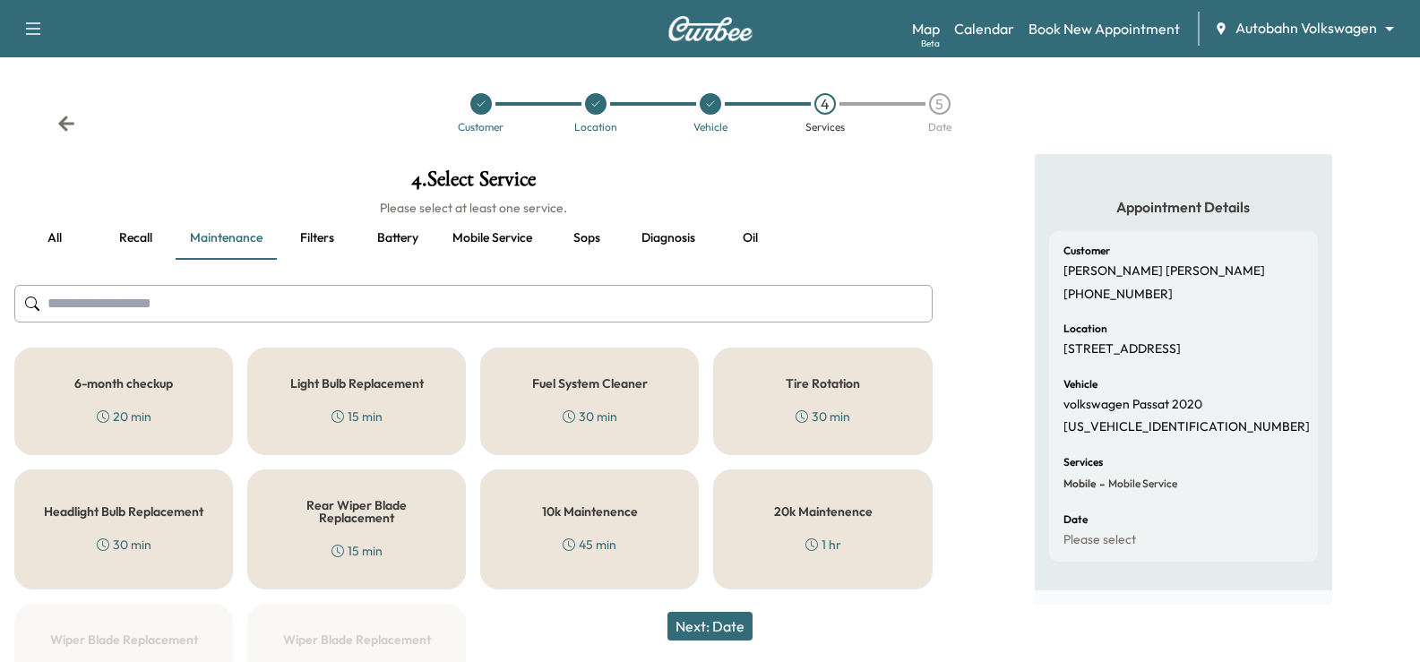
click at [497, 237] on button "Mobile service" at bounding box center [492, 238] width 108 height 43
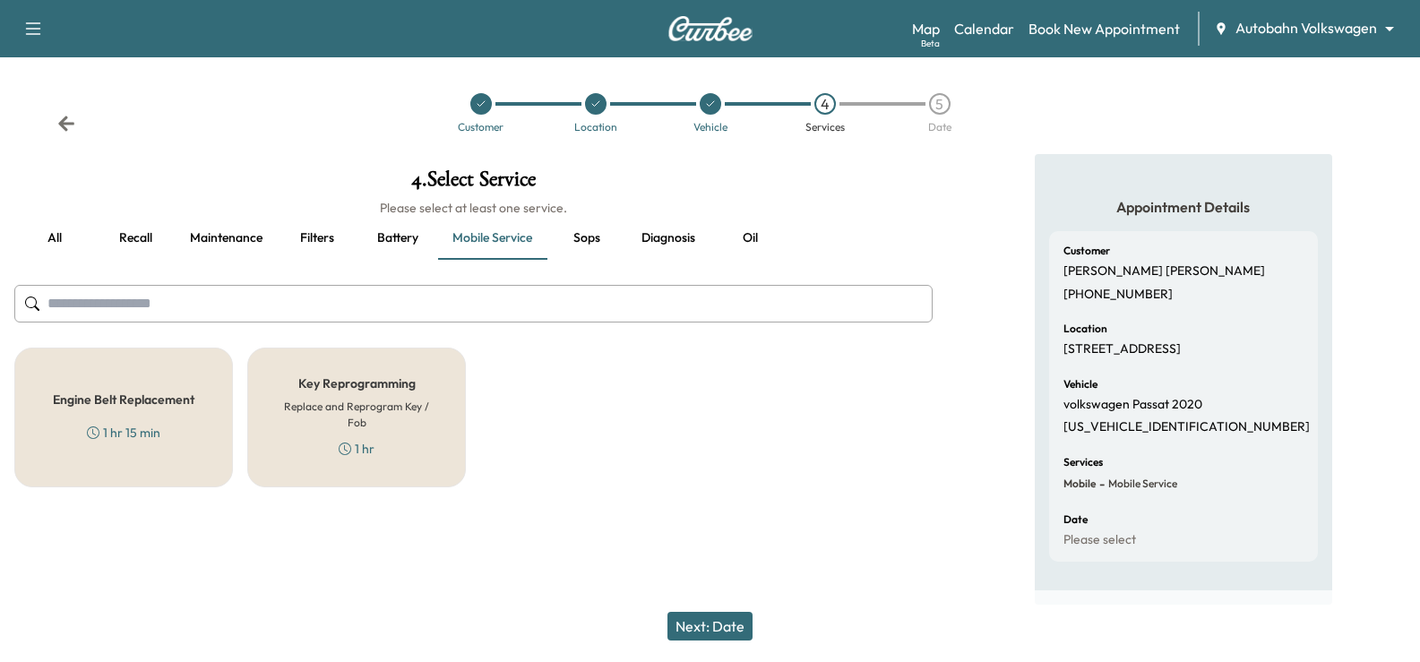
click at [47, 236] on button "all" at bounding box center [54, 238] width 81 height 43
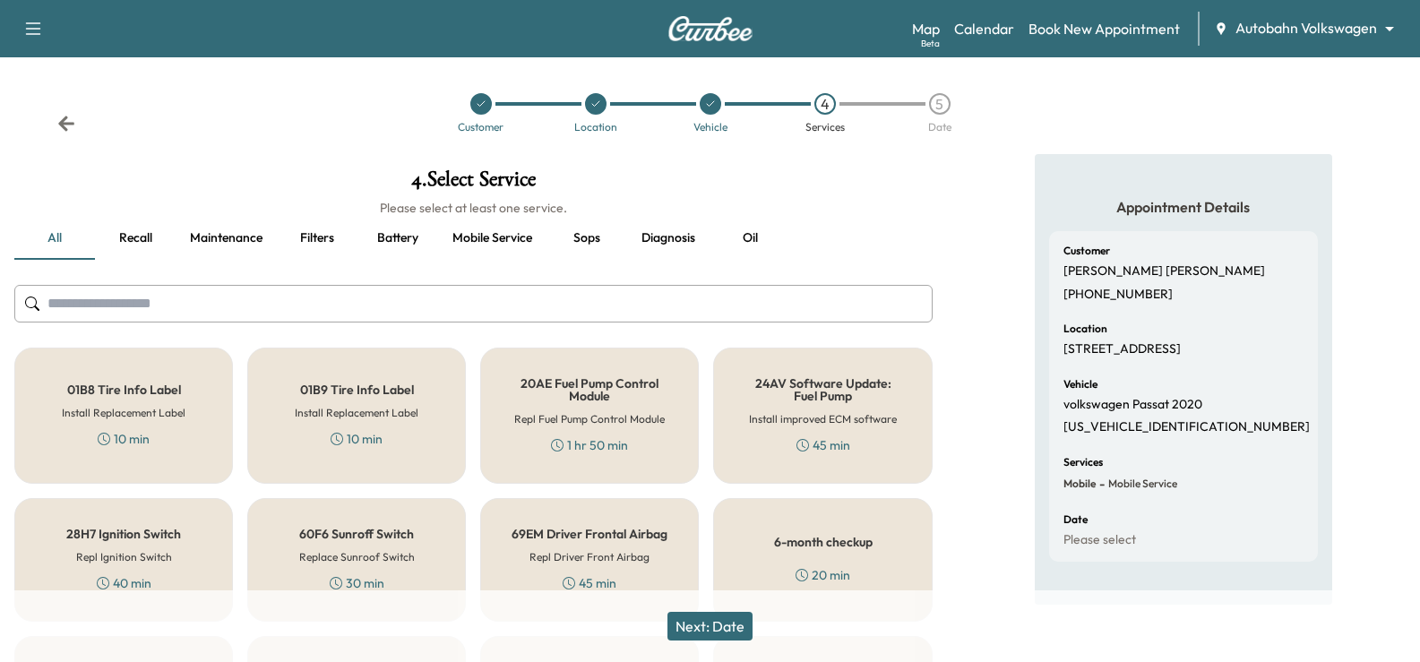
scroll to position [269, 0]
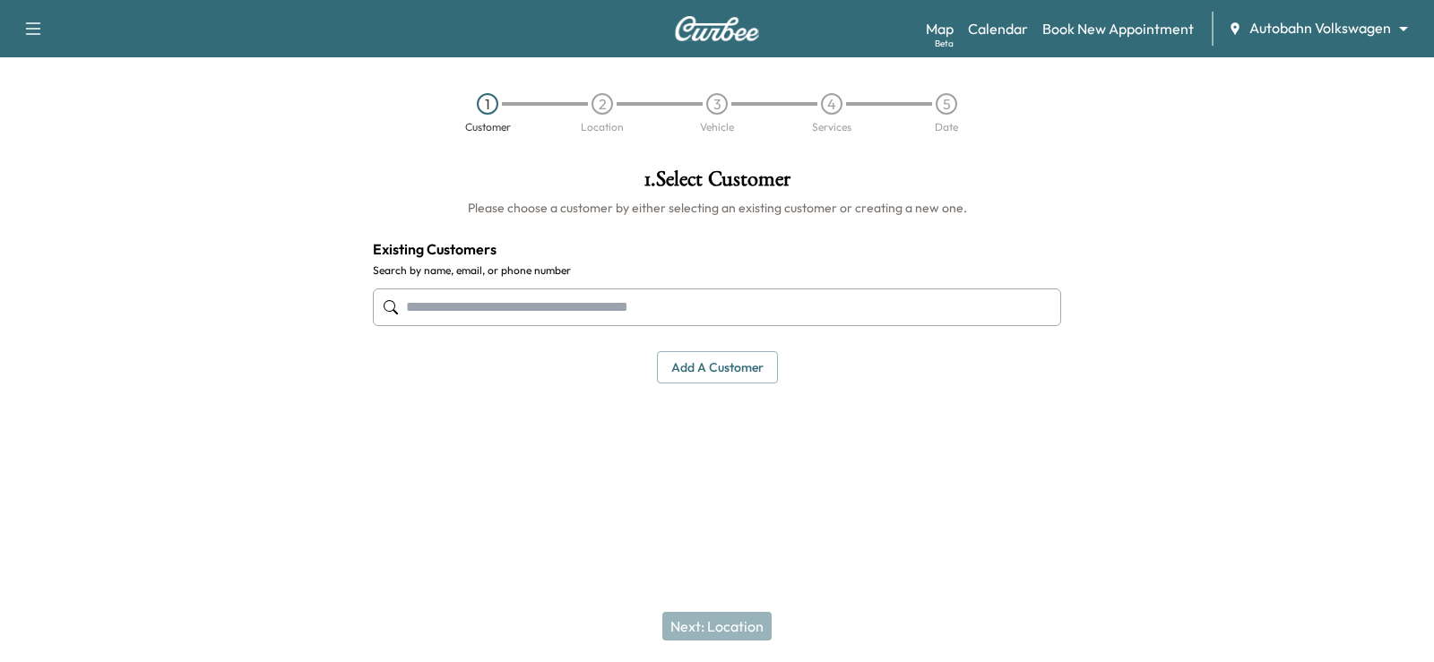
click at [454, 301] on input "text" at bounding box center [717, 308] width 688 height 38
click at [1007, 27] on link "Calendar" at bounding box center [998, 29] width 60 height 22
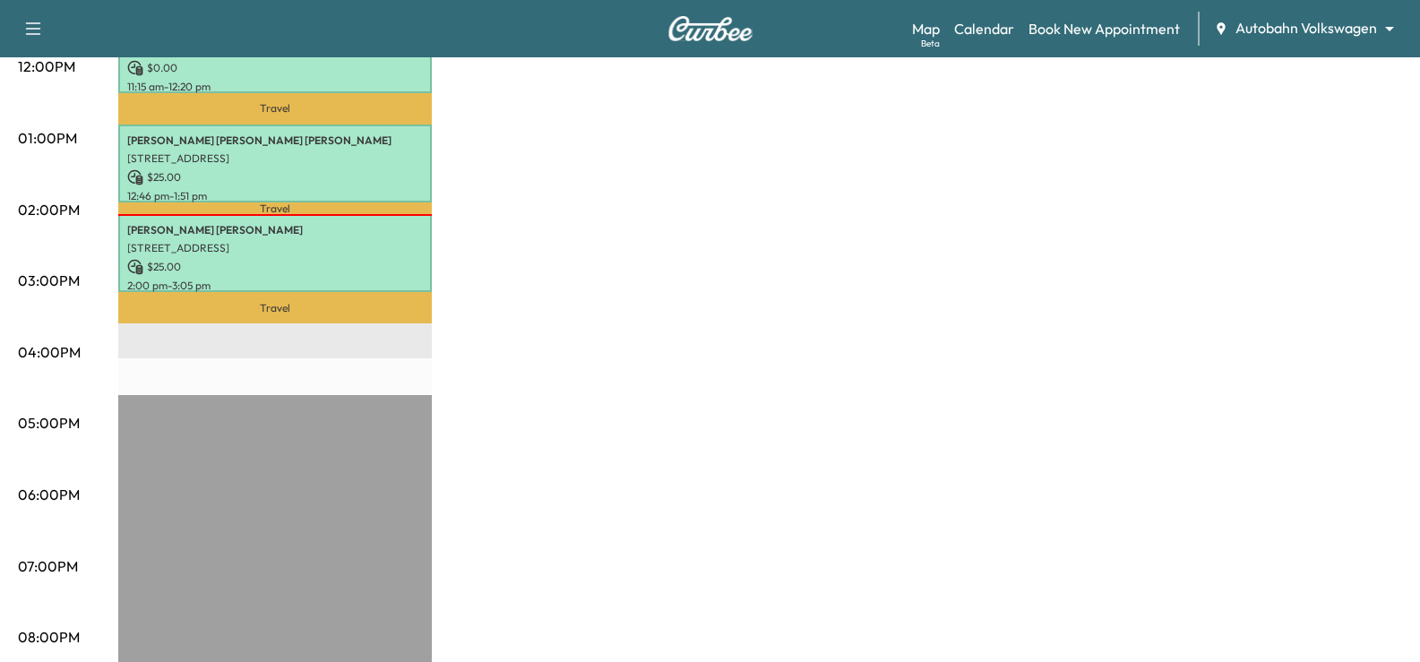
scroll to position [575, 0]
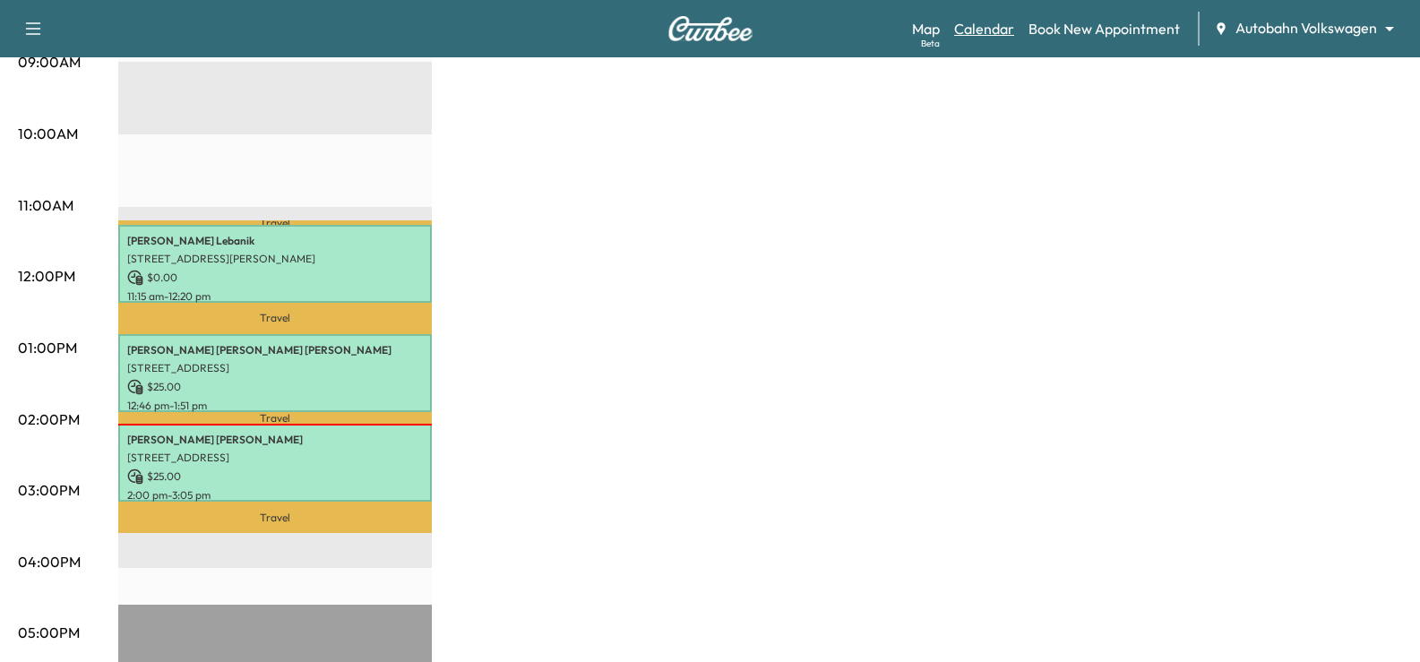
click at [991, 27] on link "Calendar" at bounding box center [984, 29] width 60 height 22
click at [999, 28] on link "Calendar" at bounding box center [984, 29] width 60 height 22
click at [995, 31] on link "Calendar" at bounding box center [984, 29] width 60 height 22
click at [980, 30] on link "Calendar" at bounding box center [984, 29] width 60 height 22
click at [996, 27] on link "Calendar" at bounding box center [984, 29] width 60 height 22
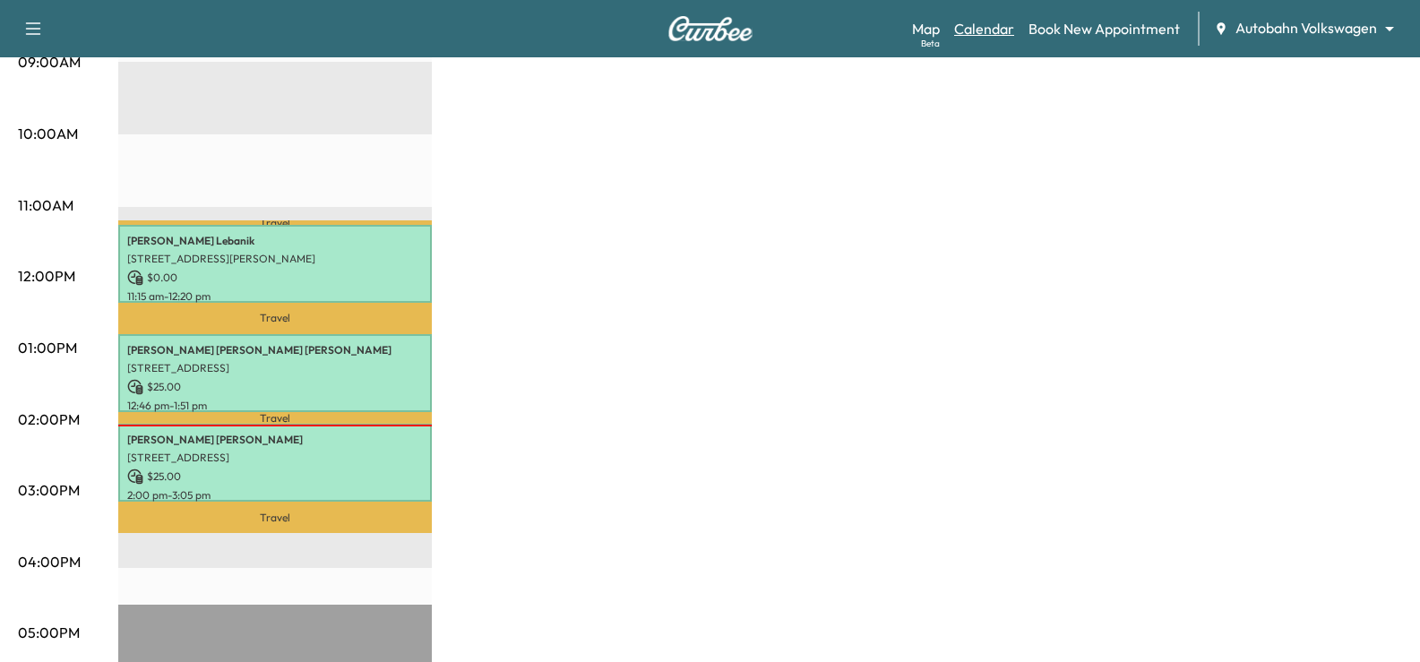
click at [996, 29] on link "Calendar" at bounding box center [984, 29] width 60 height 22
click at [995, 28] on link "Calendar" at bounding box center [984, 29] width 60 height 22
click at [993, 25] on link "Calendar" at bounding box center [984, 29] width 60 height 22
click at [988, 28] on link "Calendar" at bounding box center [984, 29] width 60 height 22
click at [1080, 30] on link "Book New Appointment" at bounding box center [1104, 29] width 151 height 22
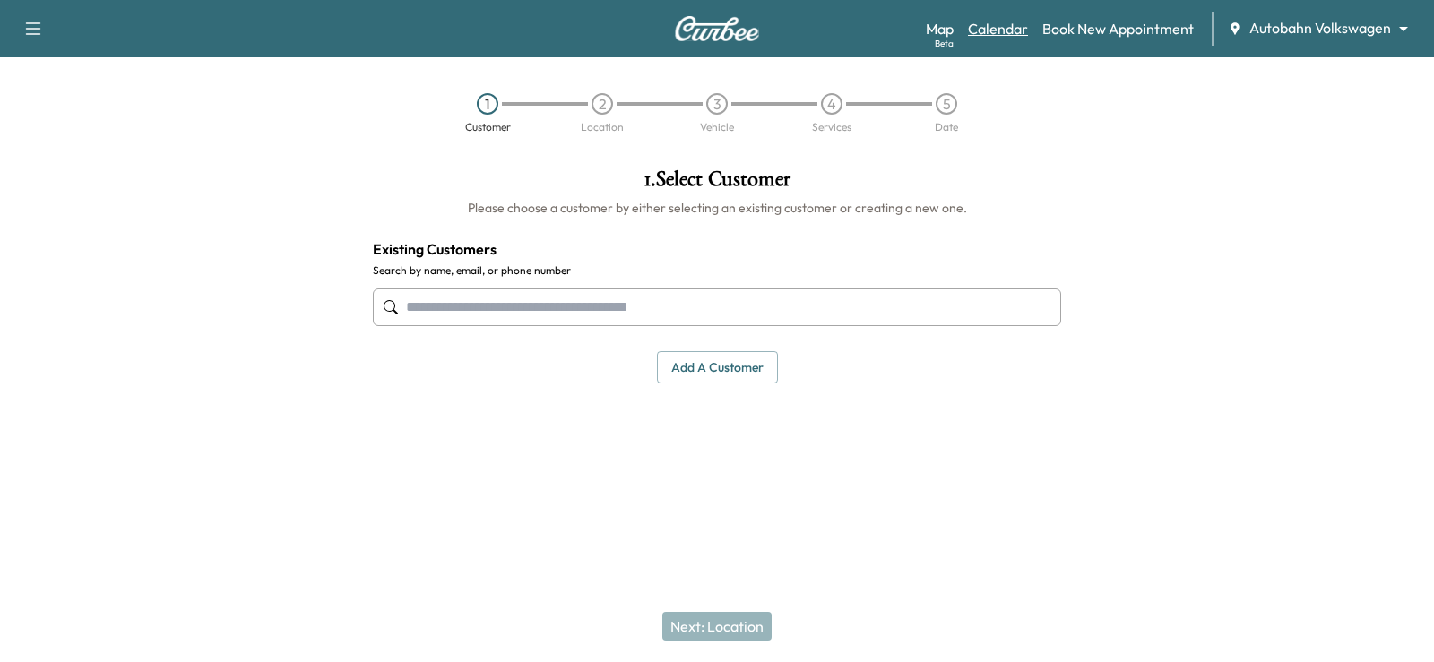
click at [1004, 29] on link "Calendar" at bounding box center [998, 29] width 60 height 22
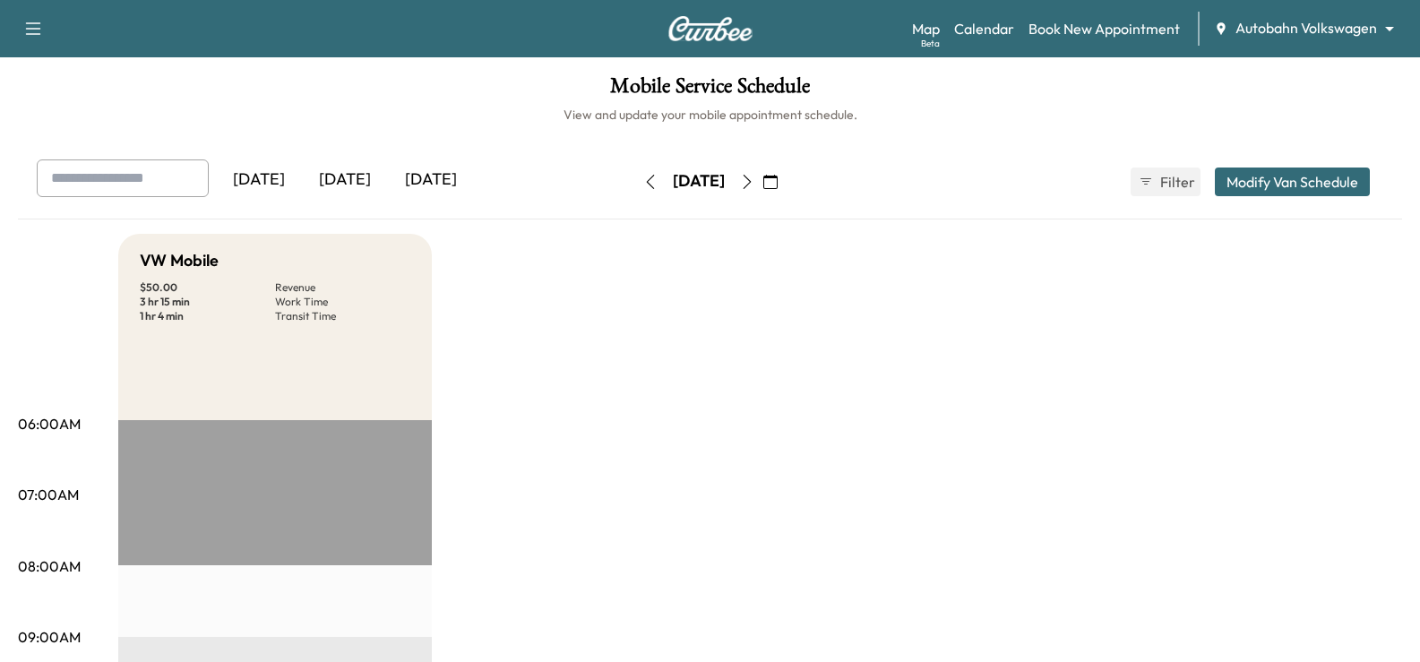
click at [751, 179] on icon "button" at bounding box center [747, 182] width 8 height 14
click at [778, 177] on icon "button" at bounding box center [770, 182] width 14 height 14
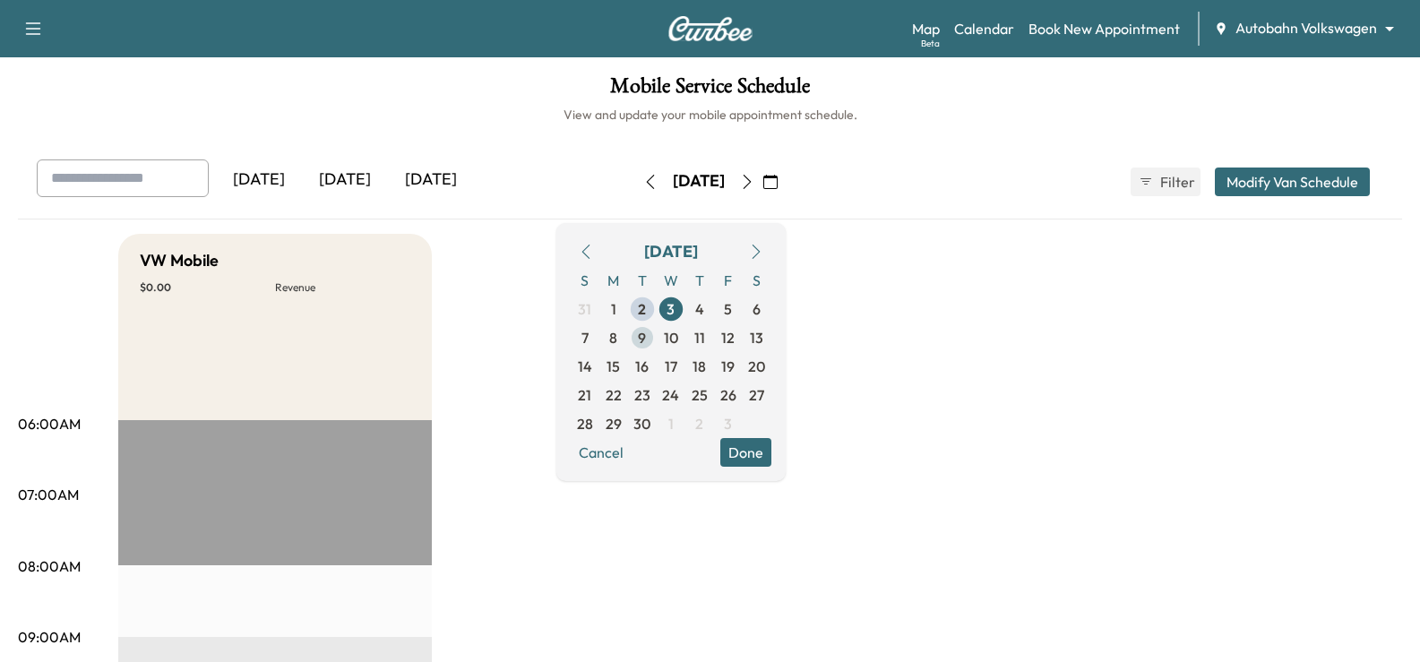
click at [646, 335] on span "9" at bounding box center [642, 338] width 8 height 22
click at [771, 452] on button "Done" at bounding box center [745, 452] width 51 height 29
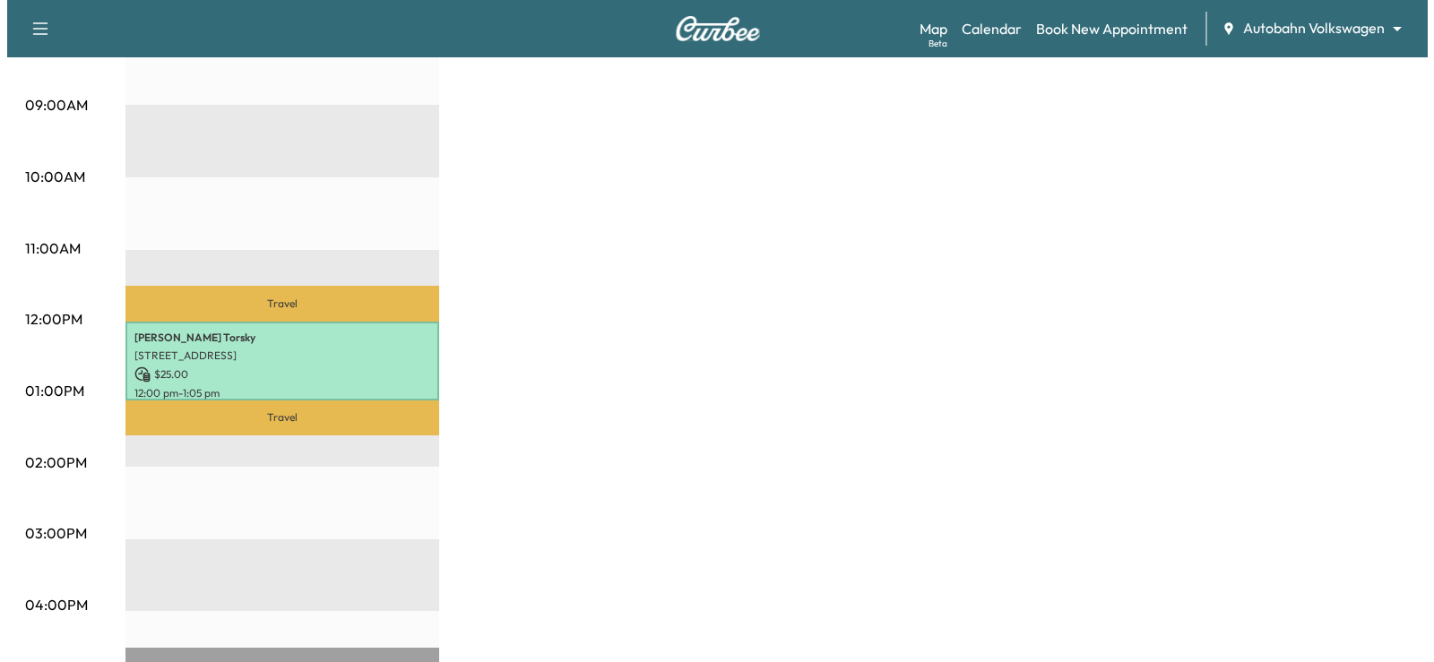
scroll to position [538, 0]
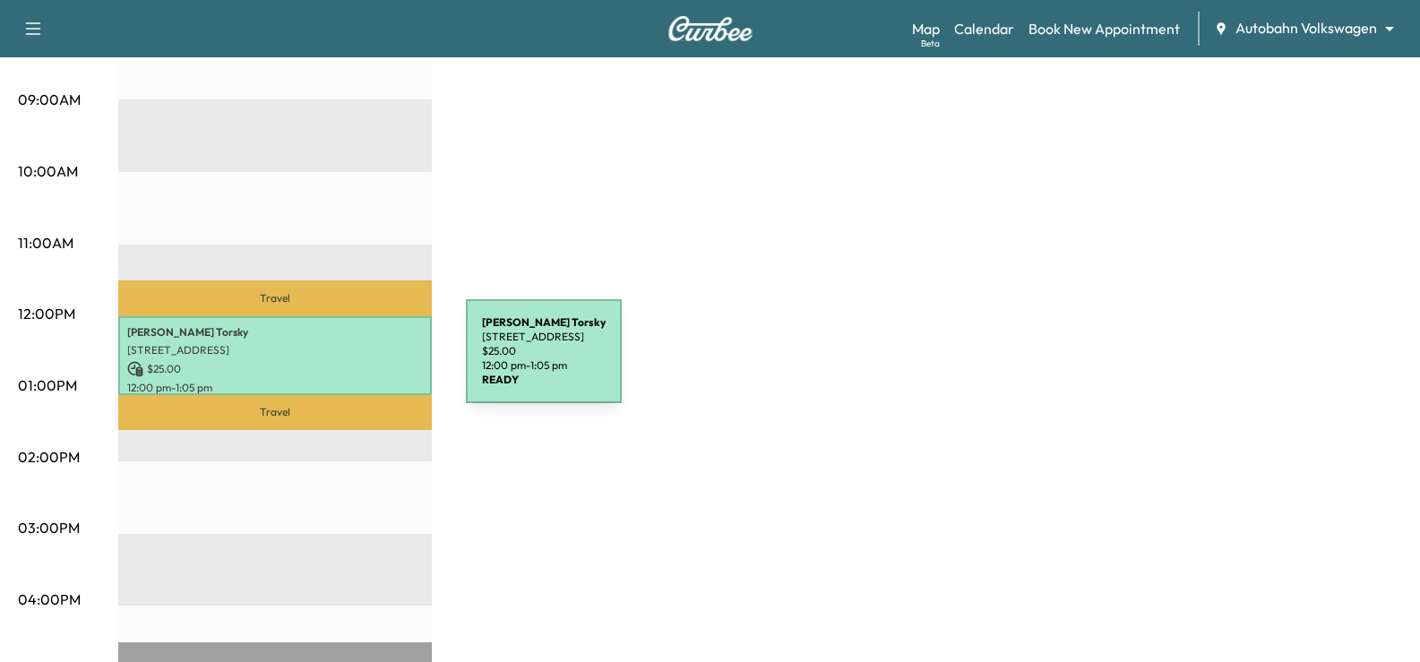
click at [332, 362] on p "$ 25.00" at bounding box center [275, 369] width 296 height 16
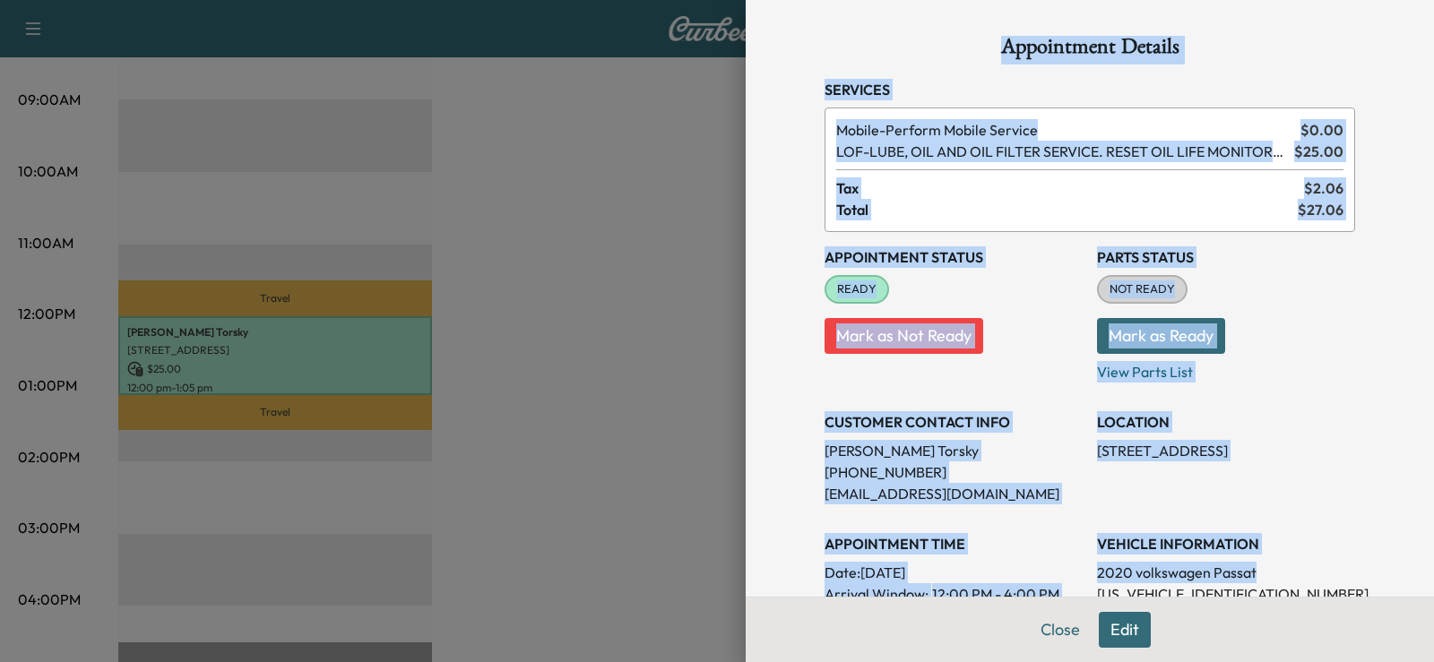
drag, startPoint x: 768, startPoint y: 17, endPoint x: 1301, endPoint y: 513, distance: 728.4
click at [1297, 563] on div "Appointment Details Services Mobile - Perform Mobile Service $ 0.00 LOF - LUBE,…" at bounding box center [1089, 331] width 688 height 662
click at [1279, 23] on div "Appointment Details Services Mobile - Perform Mobile Service $ 0.00 LOF - LUBE,…" at bounding box center [1089, 571] width 573 height 1142
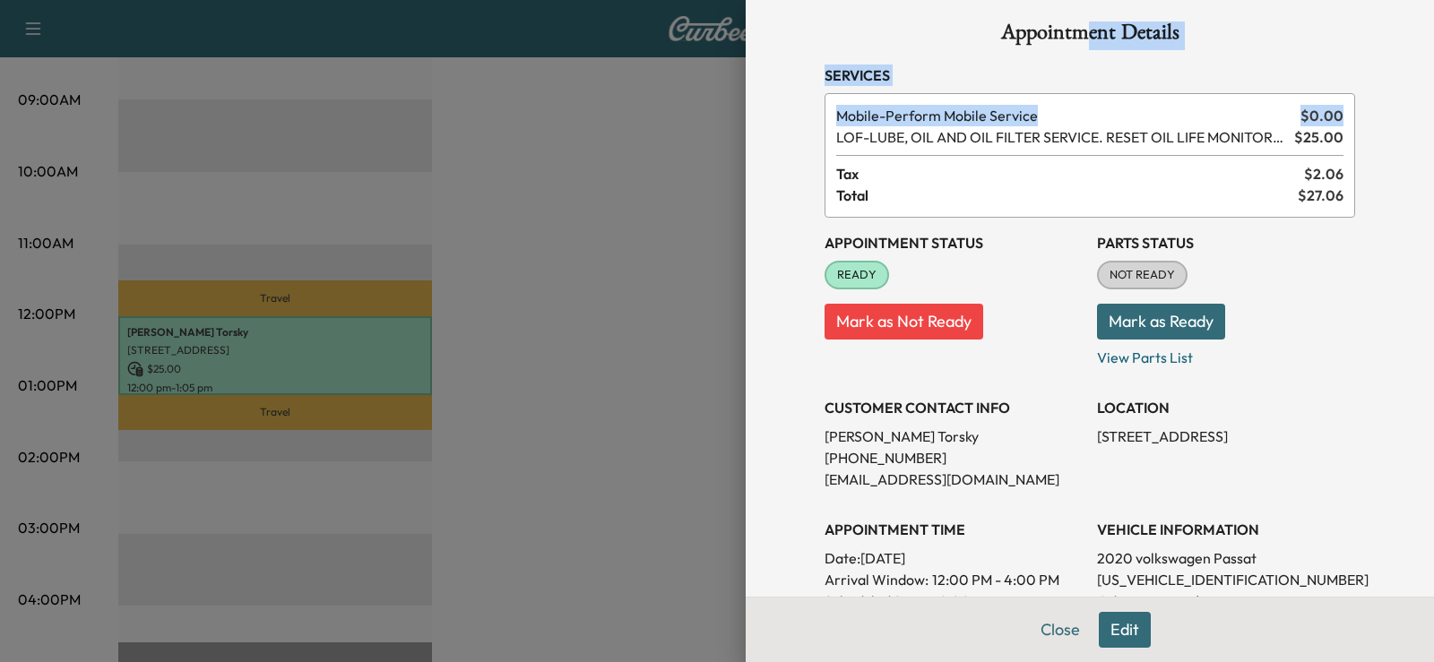
scroll to position [0, 0]
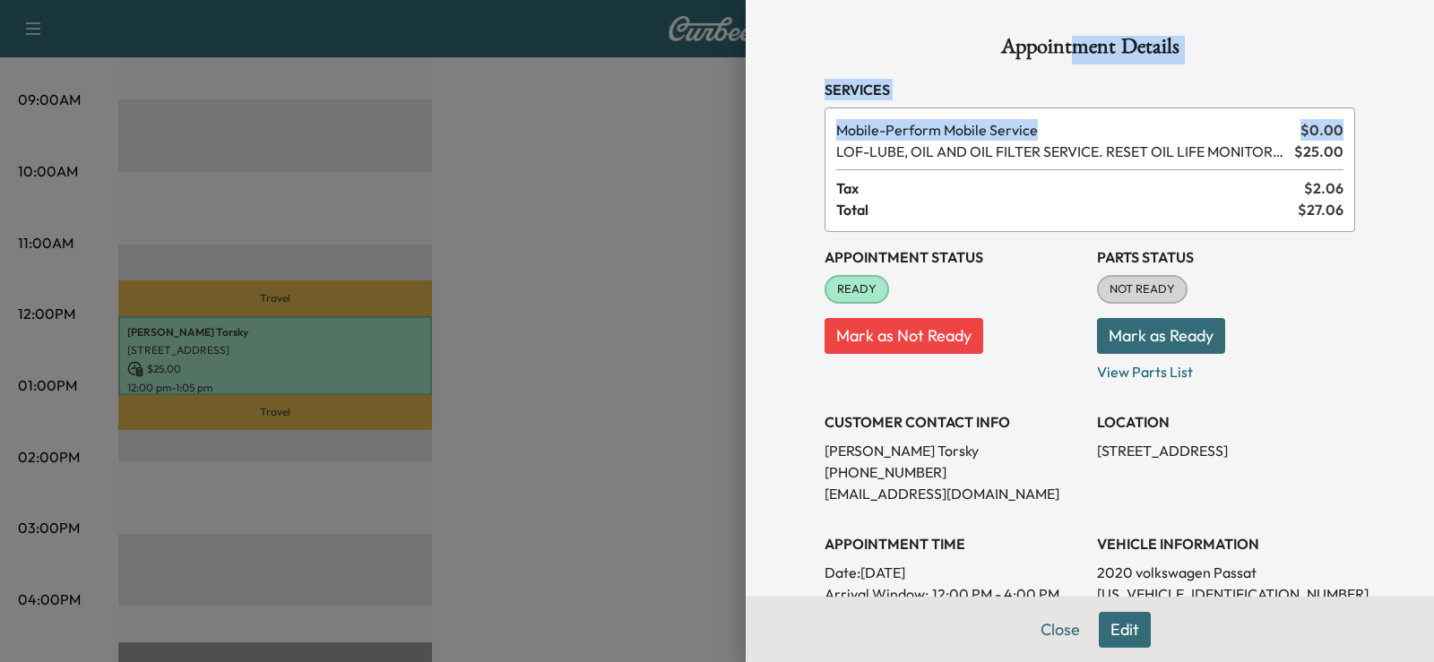
drag, startPoint x: 1333, startPoint y: 9, endPoint x: 1066, endPoint y: 11, distance: 267.0
click at [1066, 11] on div "Appointment Details Services Mobile - Perform Mobile Service $ 0.00 LOF - LUBE,…" at bounding box center [1089, 571] width 573 height 1142
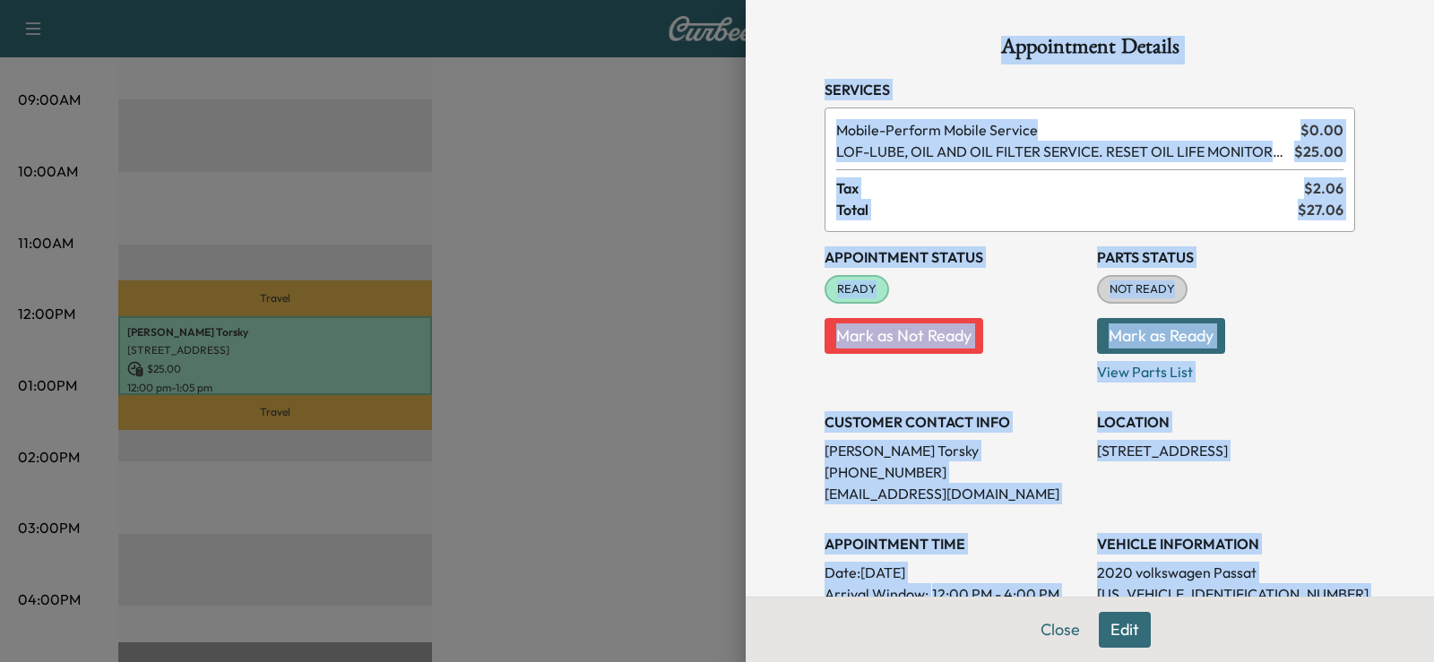
drag, startPoint x: 1386, startPoint y: 550, endPoint x: 775, endPoint y: 47, distance: 791.3
click at [775, 47] on div "Appointment Details Services Mobile - Perform Mobile Service $ 0.00 LOF - LUBE,…" at bounding box center [1089, 331] width 688 height 662
copy div "Appointment Details Services Mobile - Perform Mobile Service $ 0.00 LOF - LUBE,…"
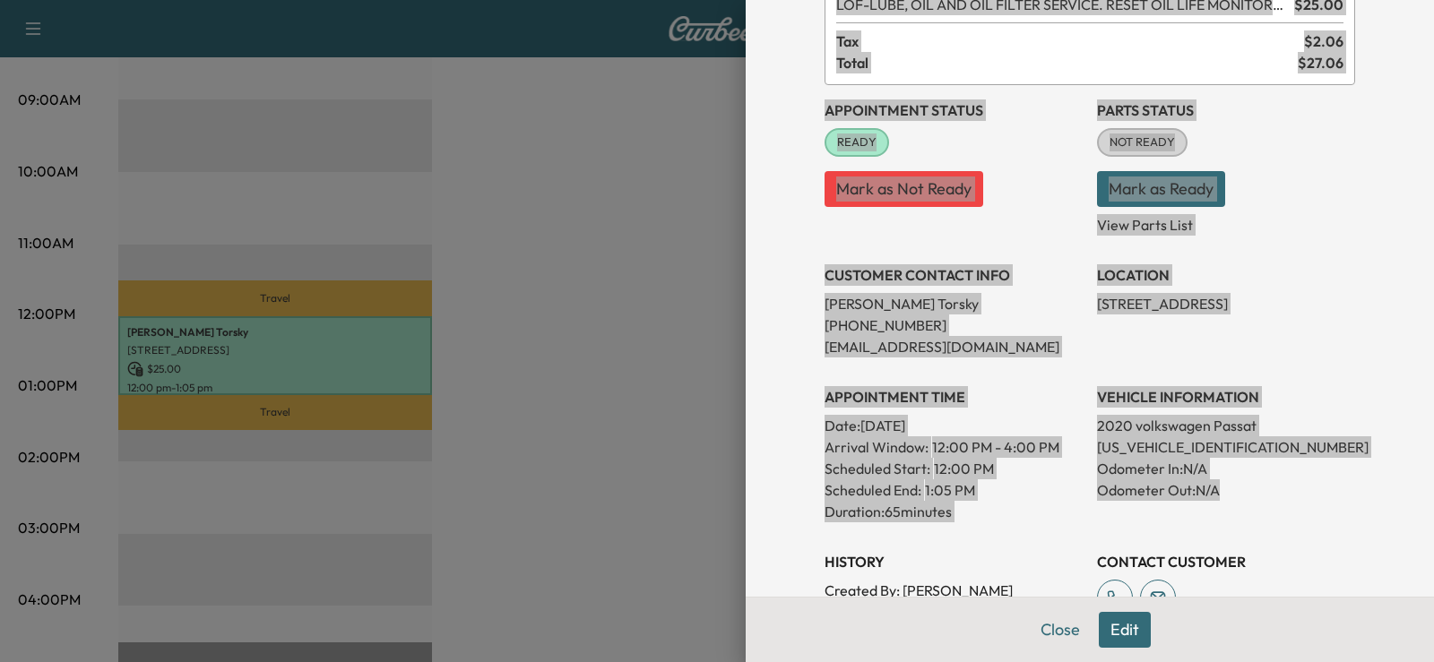
scroll to position [269, 0]
